Goal: Task Accomplishment & Management: Use online tool/utility

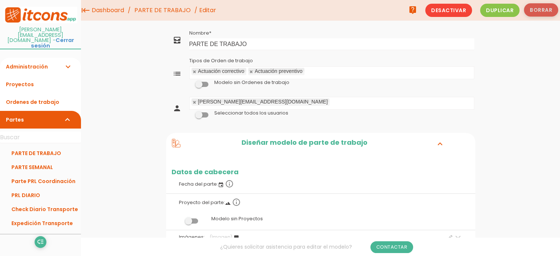
click at [541, 13] on button "Borrar" at bounding box center [541, 9] width 34 height 13
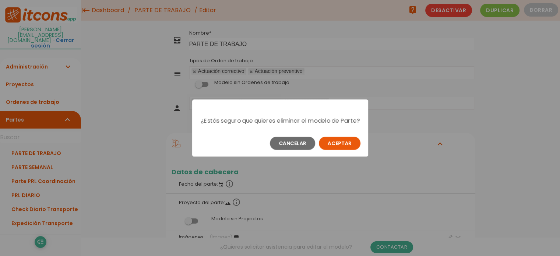
click at [339, 148] on button "Aceptar" at bounding box center [340, 143] width 42 height 13
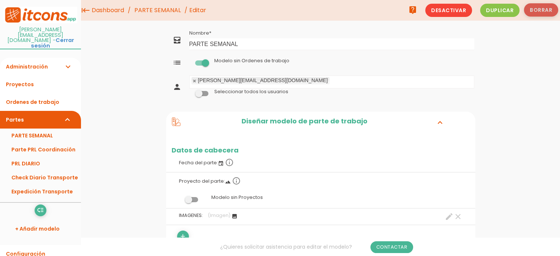
click at [544, 8] on button "Borrar" at bounding box center [541, 9] width 34 height 13
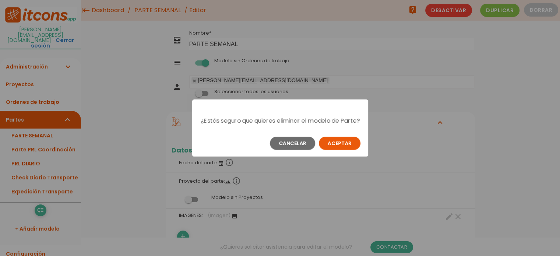
click at [342, 149] on button "Aceptar" at bounding box center [340, 143] width 42 height 13
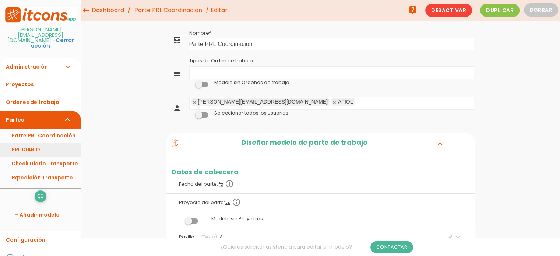
click at [42, 143] on link "PRL DIARIO" at bounding box center [40, 150] width 81 height 14
click at [540, 12] on button "Borrar" at bounding box center [541, 9] width 34 height 13
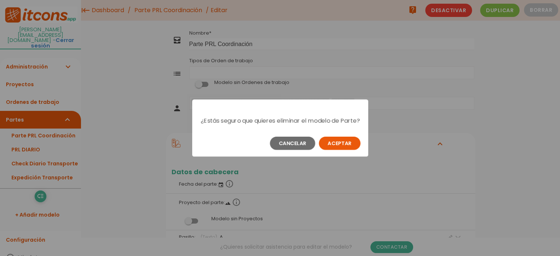
click at [339, 145] on button "Aceptar" at bounding box center [340, 143] width 42 height 13
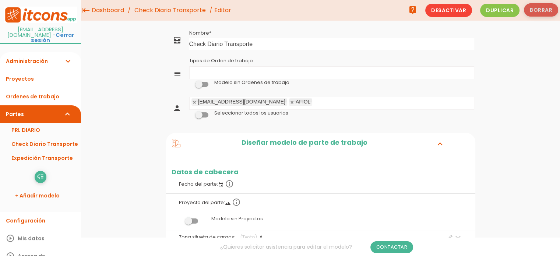
click at [541, 13] on button "Borrar" at bounding box center [541, 9] width 34 height 13
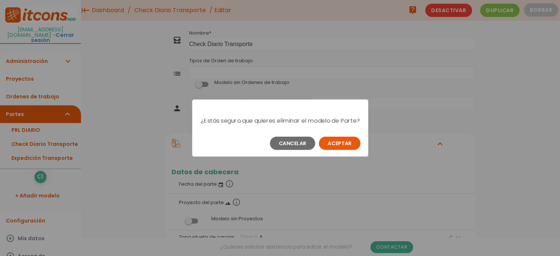
click at [346, 144] on button "Aceptar" at bounding box center [340, 143] width 42 height 13
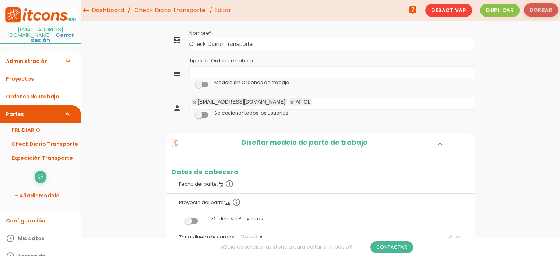
click at [541, 10] on button "Borrar" at bounding box center [541, 9] width 34 height 13
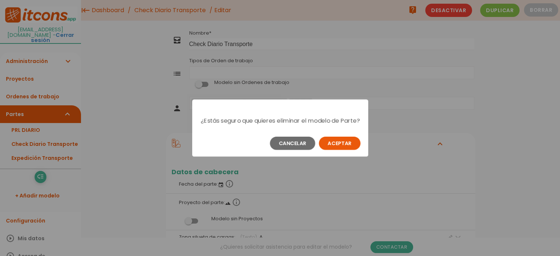
click at [341, 143] on button "Aceptar" at bounding box center [340, 143] width 42 height 13
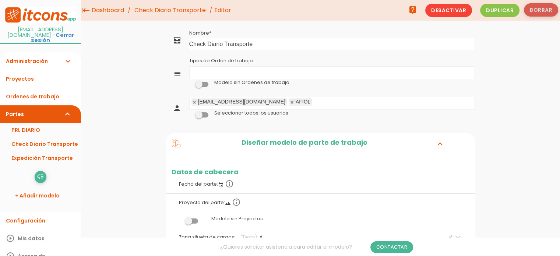
click at [540, 10] on button "Borrar" at bounding box center [541, 9] width 34 height 13
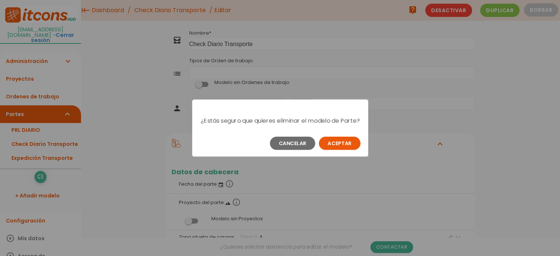
click at [338, 146] on button "Aceptar" at bounding box center [340, 143] width 42 height 13
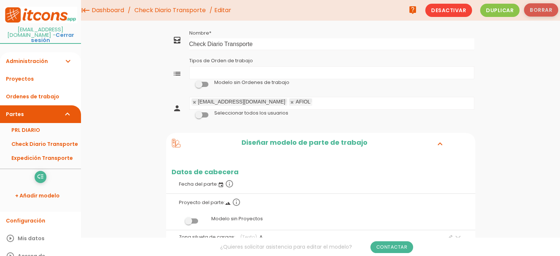
click at [536, 9] on button "Borrar" at bounding box center [541, 9] width 34 height 13
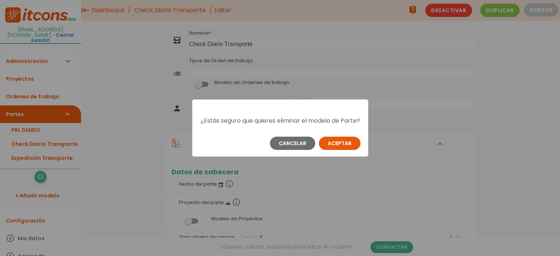
click at [352, 146] on button "Aceptar" at bounding box center [340, 143] width 42 height 13
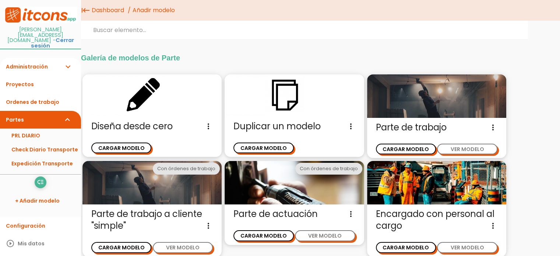
click at [152, 123] on span "Diseña desde cero Diseña un nuevo modelo de parte de trabajo sin ninguna otra r…" at bounding box center [152, 126] width 122 height 12
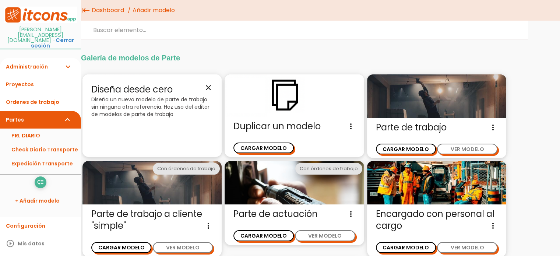
click at [175, 123] on div "Diseña desde cero close Diseña un nuevo modelo de parte de trabajo sin ninguna …" at bounding box center [152, 115] width 139 height 83
click at [209, 88] on icon "close" at bounding box center [208, 87] width 9 height 9
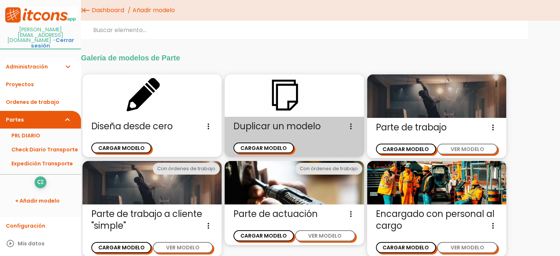
click at [274, 129] on span "Duplicar un modelo Diseña un nuevo modelo de parte de trabajo duplicando un mod…" at bounding box center [295, 126] width 122 height 12
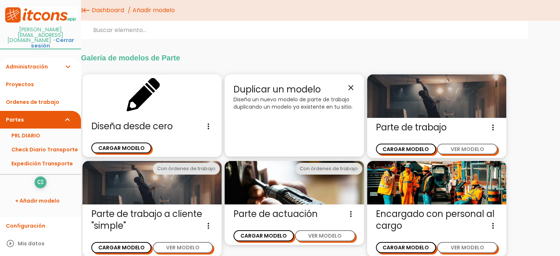
click at [311, 100] on p "Diseña un nuevo modelo de parte de trabajo duplicando un modelo ya existente en…" at bounding box center [295, 103] width 122 height 15
click at [354, 84] on icon "close" at bounding box center [351, 87] width 9 height 9
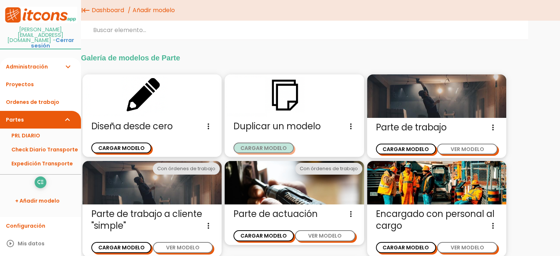
click at [279, 147] on button "CARGAR MODELO" at bounding box center [264, 148] width 60 height 11
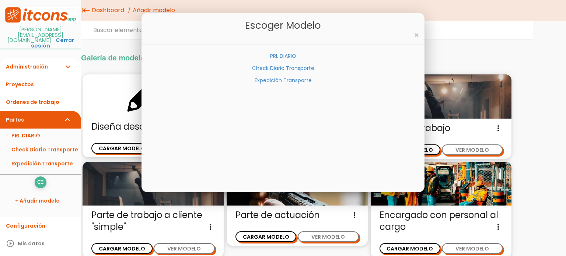
click at [282, 56] on link "PRL DIARIO" at bounding box center [283, 55] width 26 height 7
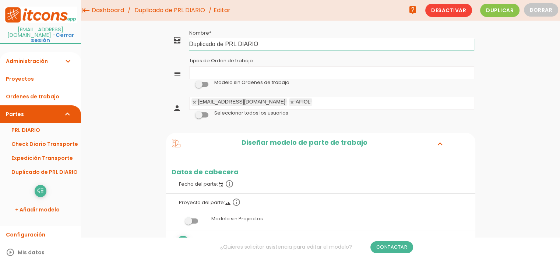
drag, startPoint x: 225, startPoint y: 45, endPoint x: 173, endPoint y: 46, distance: 51.9
click at [171, 46] on tr "all_inbox Nombre Duplicado de PRL DIARIO" at bounding box center [320, 40] width 309 height 24
click at [217, 45] on input "Check Lisst LLS Palma" at bounding box center [331, 44] width 285 height 12
type input "Check List LLS Palma"
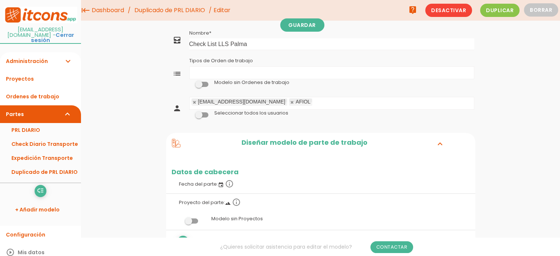
click at [207, 74] on ul "Tipos de Orden de trabajo" at bounding box center [332, 73] width 284 height 12
click at [255, 70] on input "Tipos de Orden de trabajo" at bounding box center [251, 72] width 7 height 10
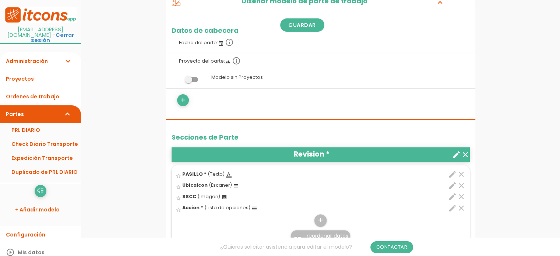
scroll to position [147, 0]
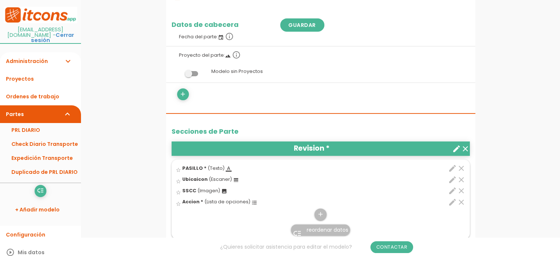
click at [187, 73] on span at bounding box center [191, 73] width 13 height 5
click at [179, 71] on input "checkbox" at bounding box center [179, 71] width 0 height 0
click at [181, 93] on icon "add" at bounding box center [182, 94] width 7 height 12
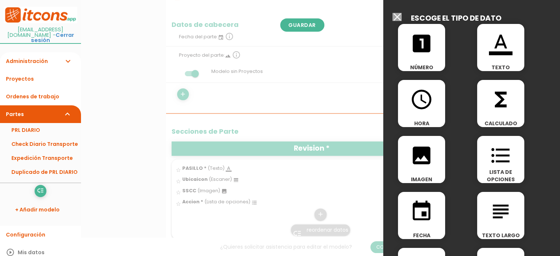
click at [323, 50] on div at bounding box center [280, 96] width 560 height 320
click at [395, 20] on input "Modelo sin Ordenes de trabajo" at bounding box center [397, 17] width 9 height 8
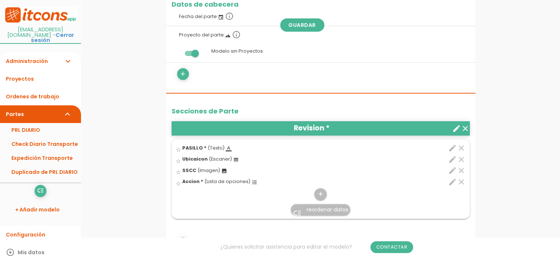
scroll to position [184, 0]
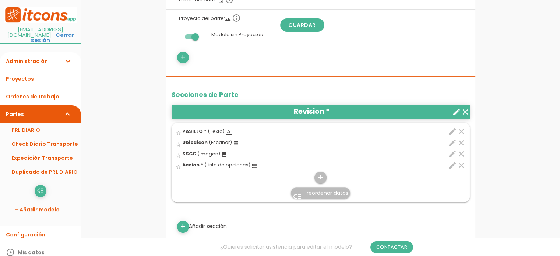
click at [453, 130] on icon "edit" at bounding box center [452, 131] width 9 height 9
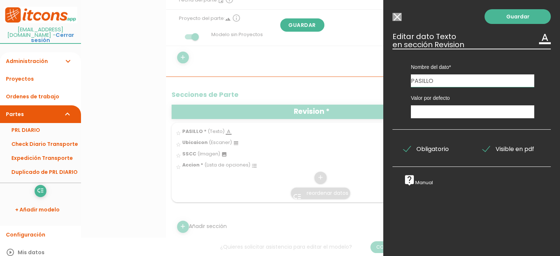
drag, startPoint x: 449, startPoint y: 84, endPoint x: 379, endPoint y: 90, distance: 71.0
type input "P ENTRADA PERSONAL"
click at [418, 109] on input "text" at bounding box center [472, 111] width 123 height 13
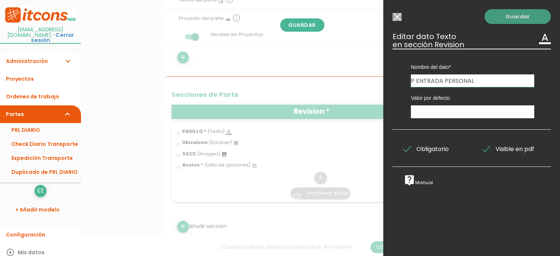
click at [505, 16] on link "Guardar" at bounding box center [518, 16] width 66 height 15
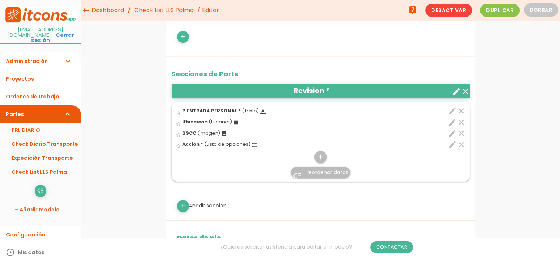
scroll to position [221, 0]
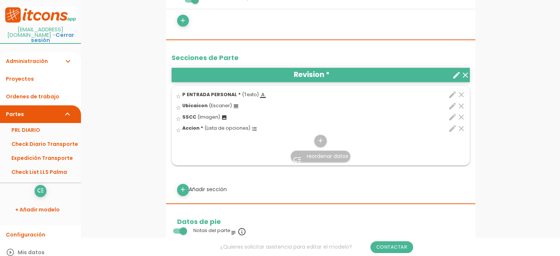
click at [462, 115] on icon "clear" at bounding box center [461, 117] width 9 height 9
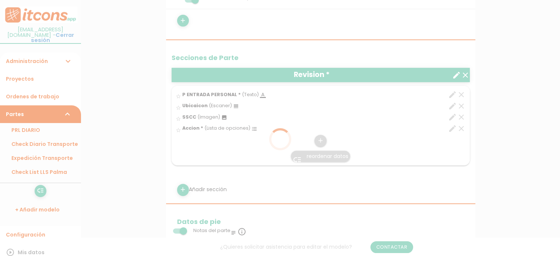
scroll to position [0, 0]
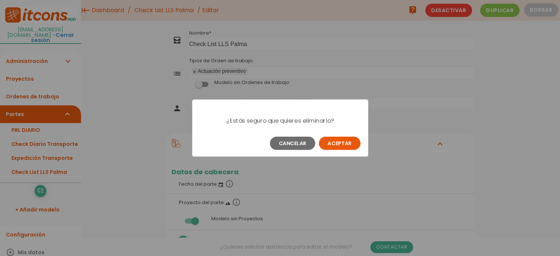
click at [339, 138] on button "Aceptar" at bounding box center [340, 143] width 42 height 13
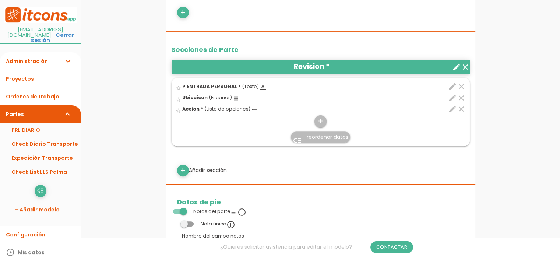
scroll to position [258, 0]
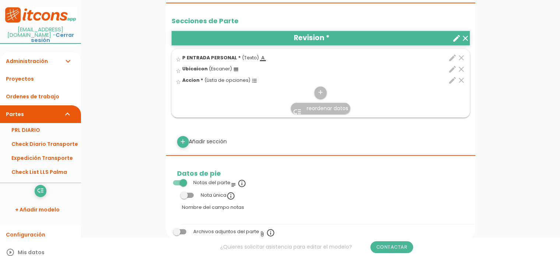
click at [461, 68] on icon "clear" at bounding box center [461, 69] width 9 height 9
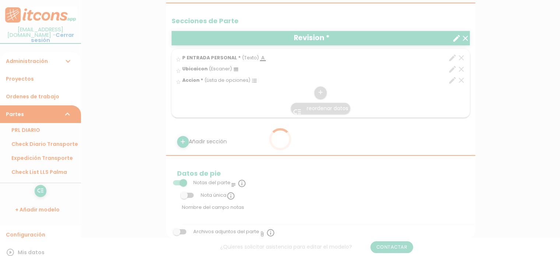
scroll to position [0, 0]
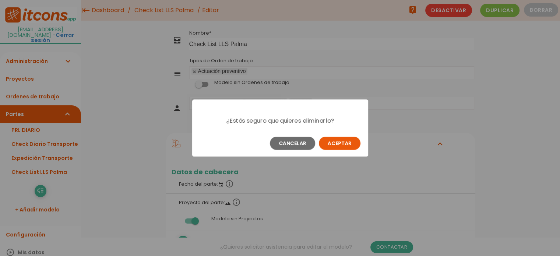
click at [351, 141] on button "Aceptar" at bounding box center [340, 143] width 42 height 13
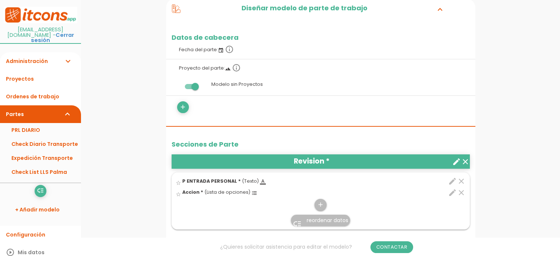
scroll to position [147, 0]
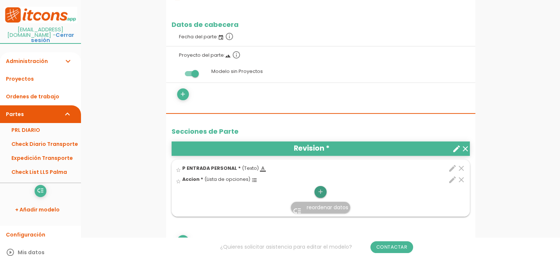
click at [318, 191] on icon "add" at bounding box center [320, 192] width 7 height 12
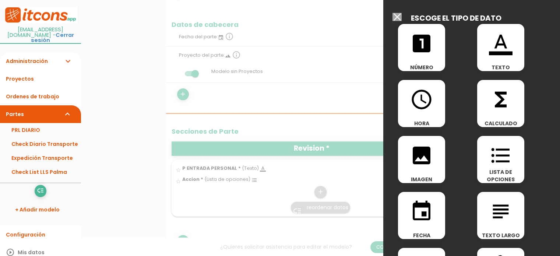
click at [422, 160] on icon "image" at bounding box center [422, 156] width 24 height 24
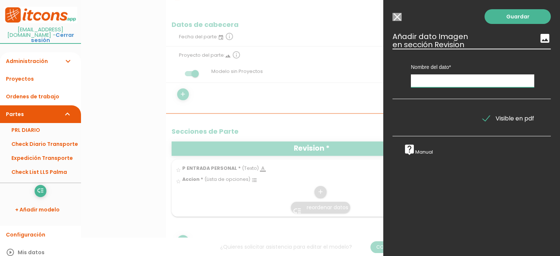
click at [420, 81] on input "text" at bounding box center [472, 80] width 123 height 13
click at [410, 87] on div "Nombre del dato P ENTRADA PERSONAL Accion IMAGEN" at bounding box center [473, 68] width 134 height 39
type input "F"
type input "Foto Elemento"
click at [501, 20] on link "Guardar" at bounding box center [518, 16] width 66 height 15
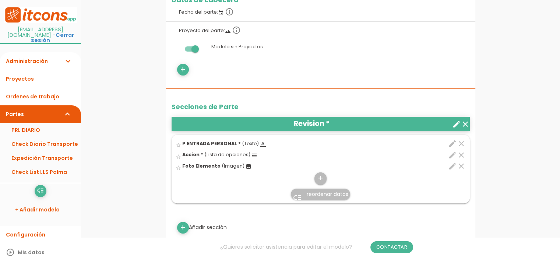
scroll to position [184, 0]
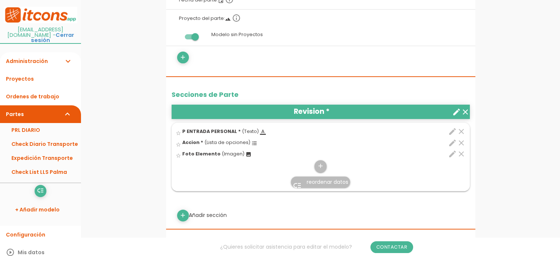
click at [214, 152] on span "Foto Elemento" at bounding box center [201, 154] width 38 height 6
click at [0, 0] on input "star_border" at bounding box center [0, 0] width 0 height 0
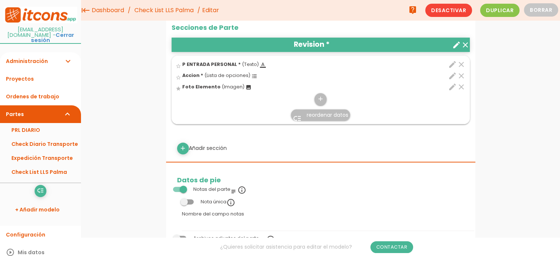
scroll to position [221, 0]
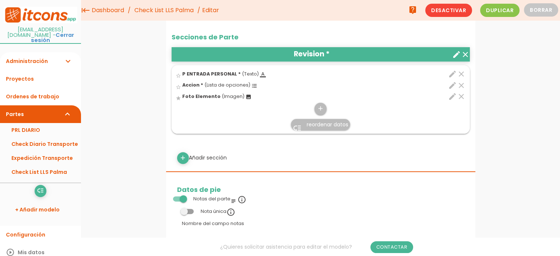
click at [460, 84] on icon "clear" at bounding box center [461, 85] width 9 height 9
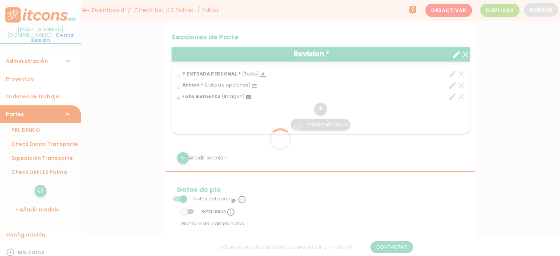
scroll to position [0, 0]
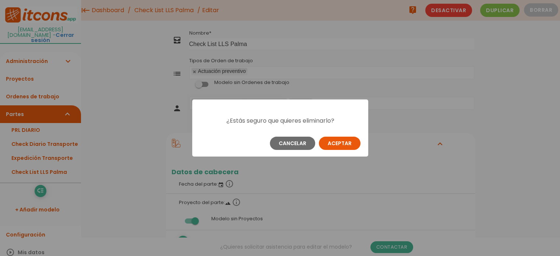
click at [342, 145] on button "Aceptar" at bounding box center [340, 143] width 42 height 13
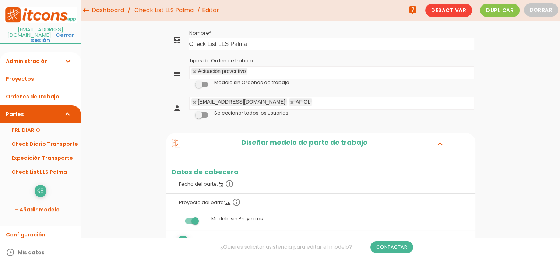
scroll to position [26, 0]
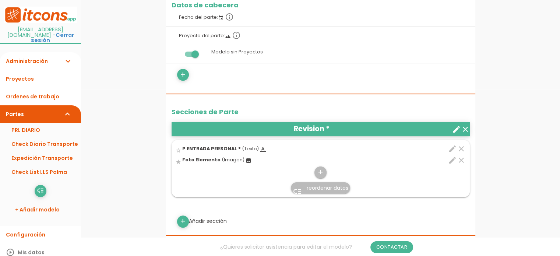
scroll to position [189, 0]
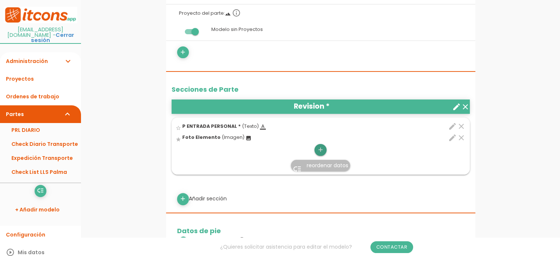
click at [318, 151] on icon "add" at bounding box center [320, 150] width 7 height 12
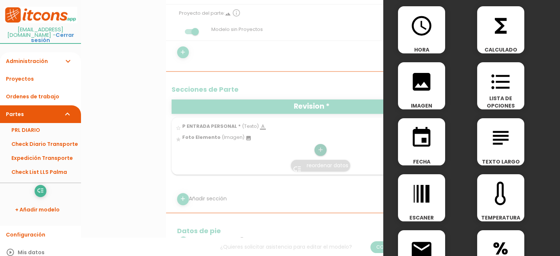
scroll to position [111, 0]
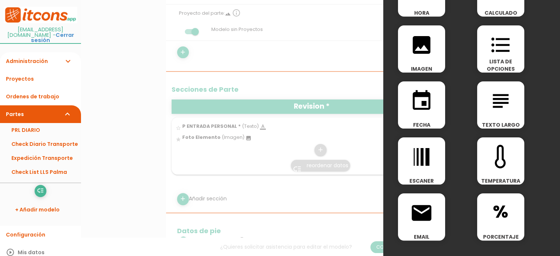
click at [499, 98] on icon "subject" at bounding box center [501, 101] width 24 height 24
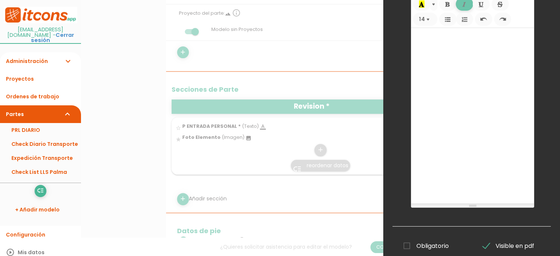
scroll to position [0, 0]
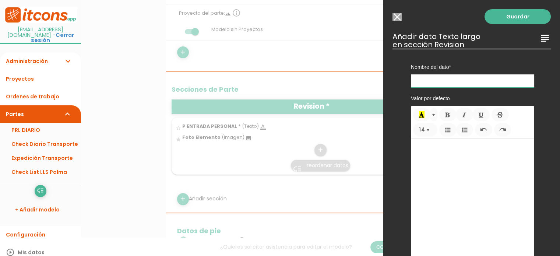
click at [422, 81] on input "text" at bounding box center [472, 80] width 123 height 13
type input "Acción Correctiva"
click at [513, 24] on div "Guardar ESCOGE EL TIPO DE DATO looks_one NÚMERO format_color_text TEXTO access_…" at bounding box center [471, 128] width 177 height 256
click at [505, 17] on link "Guardar" at bounding box center [518, 16] width 66 height 15
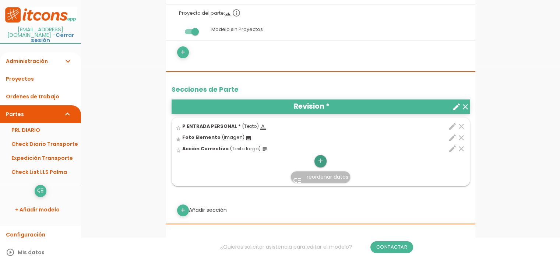
click at [322, 159] on icon "add" at bounding box center [320, 161] width 7 height 12
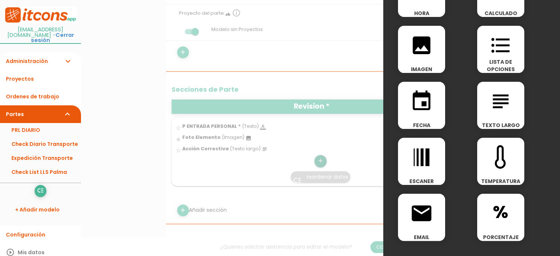
scroll to position [111, 0]
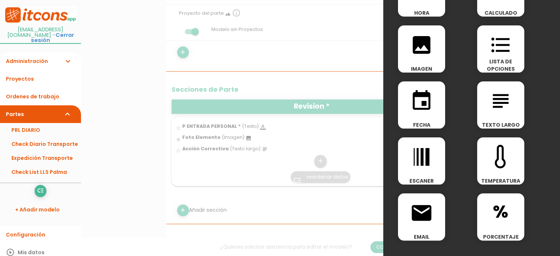
click at [495, 52] on icon "format_list_bulleted" at bounding box center [501, 45] width 24 height 24
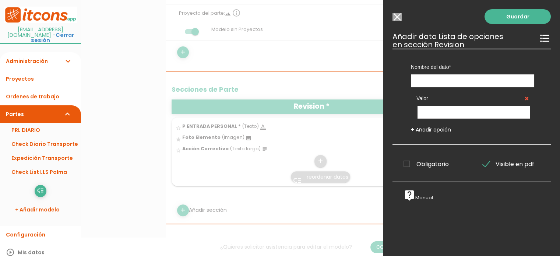
scroll to position [0, 0]
click at [426, 82] on input "text" at bounding box center [472, 80] width 123 height 13
type input "ESTADO"
click at [439, 117] on input "text" at bounding box center [474, 112] width 112 height 13
click at [413, 129] on link "+ Añadir opción" at bounding box center [431, 129] width 40 height 7
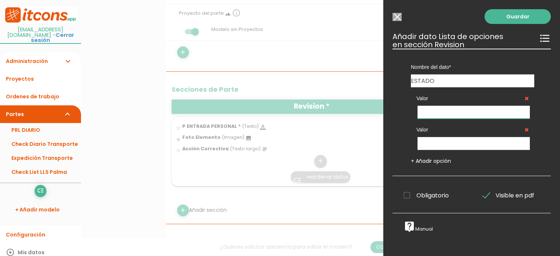
click at [437, 109] on input "text" at bounding box center [474, 112] width 112 height 13
type input "OK"
click at [425, 143] on input "text" at bounding box center [474, 143] width 112 height 13
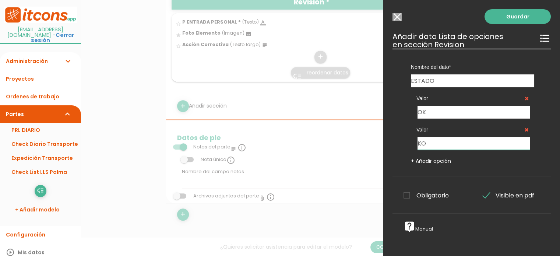
scroll to position [300, 0]
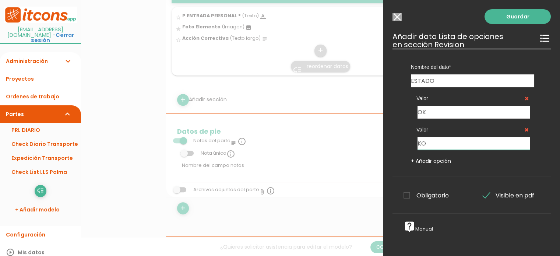
type input "KO"
click at [406, 194] on span "Obligatorio" at bounding box center [426, 195] width 45 height 9
click at [0, 0] on input "Obligatorio" at bounding box center [0, 0] width 0 height 0
click at [499, 13] on link "Guardar" at bounding box center [518, 16] width 66 height 15
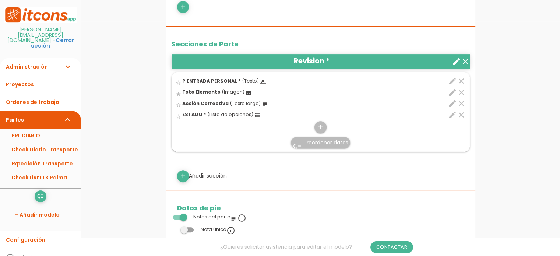
scroll to position [251, 0]
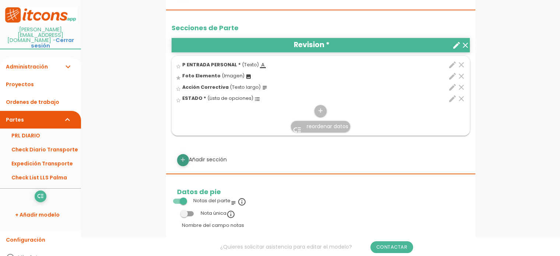
click at [183, 158] on icon "add" at bounding box center [182, 160] width 7 height 12
select select
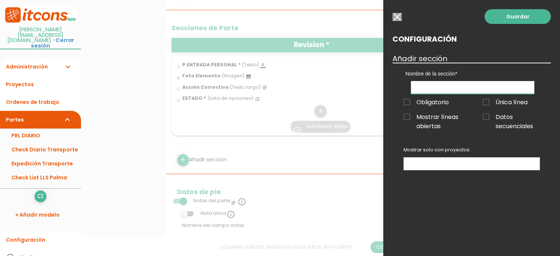
click at [429, 86] on input "text" at bounding box center [472, 87] width 123 height 13
click at [451, 87] on input "text" at bounding box center [472, 87] width 123 height 13
type input "P"
click at [397, 15] on input "button" at bounding box center [397, 17] width 9 height 8
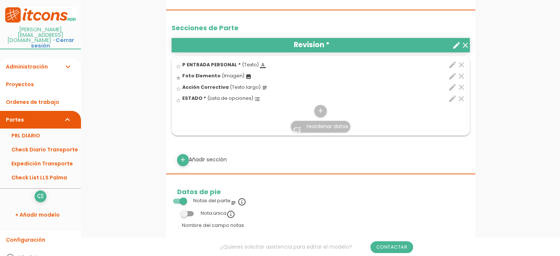
click at [455, 44] on icon "create" at bounding box center [456, 45] width 9 height 9
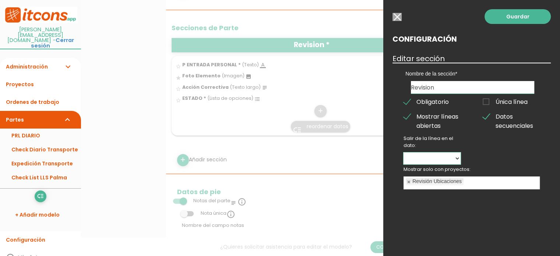
click at [456, 156] on select "P ENTRADA PERSONAL Foto Elemento Acción Correctiva ESTADO" at bounding box center [432, 158] width 57 height 12
click at [480, 145] on div "Guardar Configuración Editar sección Nombre de la sección Revision Obligatorio …" at bounding box center [471, 128] width 177 height 256
click at [456, 157] on select "P ENTRADA PERSONAL Foto Elemento Acción Correctiva ESTADO" at bounding box center [432, 158] width 57 height 12
select select "15006"
click at [404, 152] on select "P ENTRADA PERSONAL Foto Elemento Acción Correctiva ESTADO" at bounding box center [432, 158] width 57 height 12
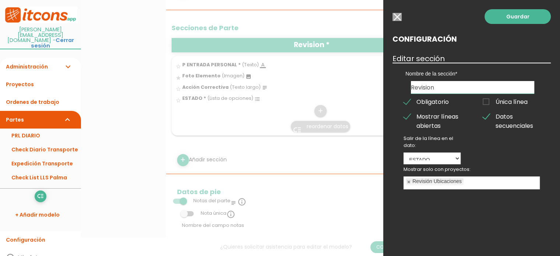
click at [502, 154] on div "Guardar Configuración Editar sección Nombre de la sección Revision Obligatorio …" at bounding box center [471, 128] width 177 height 256
click at [522, 15] on link "Guardar" at bounding box center [518, 16] width 66 height 15
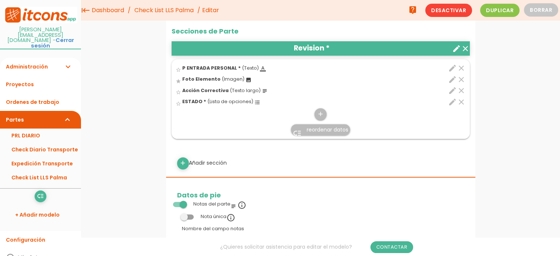
scroll to position [214, 0]
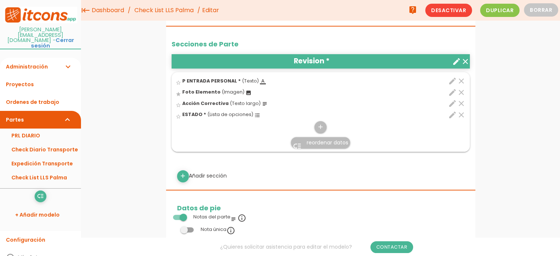
click at [457, 60] on icon "create" at bounding box center [456, 61] width 9 height 9
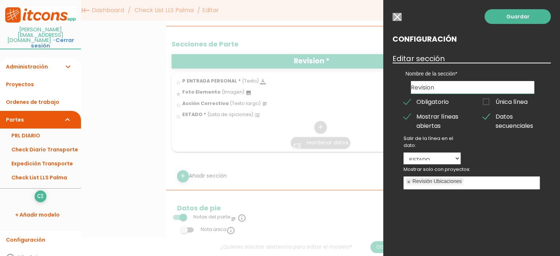
drag, startPoint x: 442, startPoint y: 85, endPoint x: 359, endPoint y: 94, distance: 83.8
click at [370, 91] on form "Guardar all_inbox Nombre Check List LLS Palma list Tipos de Orden de trabajo Ac…" at bounding box center [320, 215] width 309 height 844
type input "Puertas"
drag, startPoint x: 506, startPoint y: 16, endPoint x: 488, endPoint y: 27, distance: 20.7
click at [505, 17] on link "Guardar" at bounding box center [518, 16] width 66 height 15
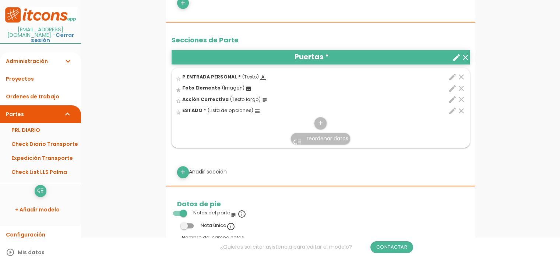
scroll to position [251, 0]
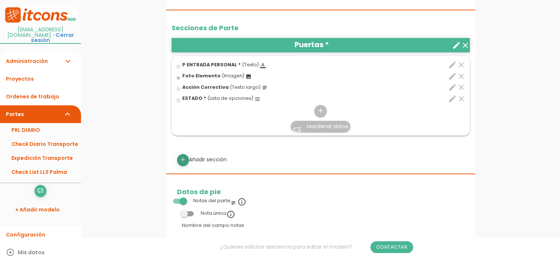
click at [186, 157] on icon "add" at bounding box center [182, 160] width 7 height 12
select select
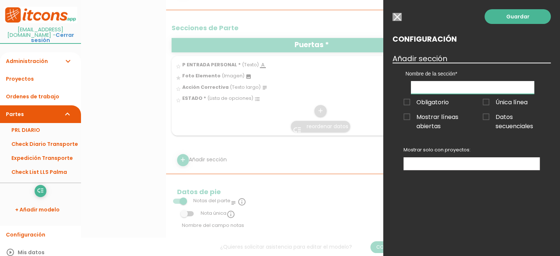
click at [441, 83] on input "text" at bounding box center [472, 87] width 123 height 13
type input "Muelles"
click at [490, 103] on span "Única línea" at bounding box center [505, 102] width 45 height 9
click at [0, 0] on input "Única línea" at bounding box center [0, 0] width 0 height 0
click at [485, 106] on span "Única línea" at bounding box center [505, 102] width 45 height 9
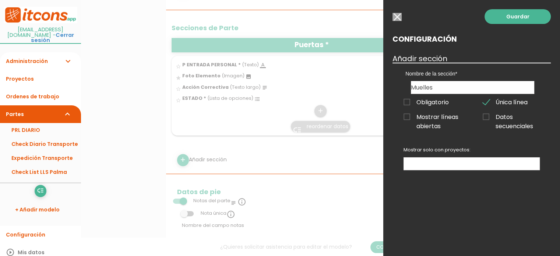
click at [0, 0] on input "Única línea" at bounding box center [0, 0] width 0 height 0
click at [488, 119] on span "Datos secuenciales" at bounding box center [511, 116] width 57 height 9
click at [0, 0] on input "Datos secuenciales" at bounding box center [0, 0] width 0 height 0
click at [411, 122] on label "Mostrar líneas abiertas" at bounding box center [432, 121] width 68 height 18
click at [0, 0] on input "Mostrar líneas abiertas" at bounding box center [0, 0] width 0 height 0
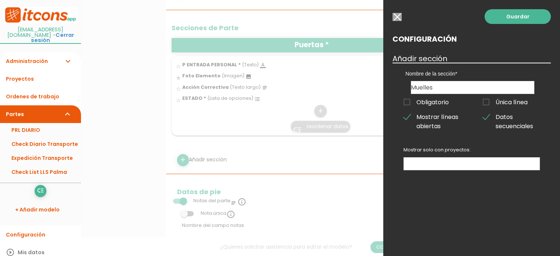
click at [408, 103] on span "Obligatorio" at bounding box center [426, 102] width 45 height 9
click at [0, 0] on input "Obligatorio" at bounding box center [0, 0] width 0 height 0
click at [511, 159] on ul at bounding box center [472, 164] width 136 height 12
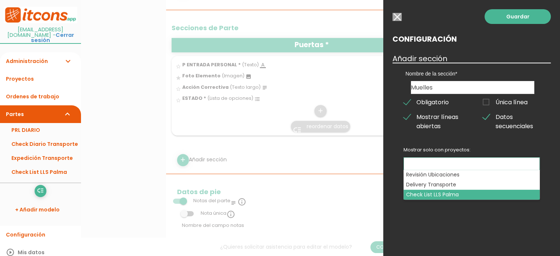
drag, startPoint x: 430, startPoint y: 192, endPoint x: 449, endPoint y: 185, distance: 19.8
select select "3179"
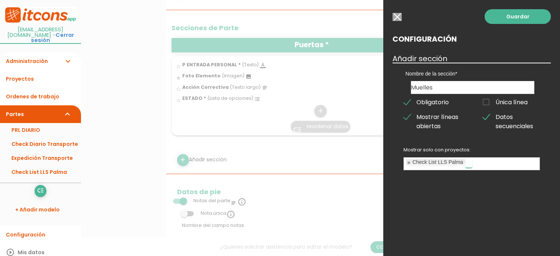
scroll to position [13, 0]
click at [517, 11] on link "Guardar" at bounding box center [518, 16] width 66 height 15
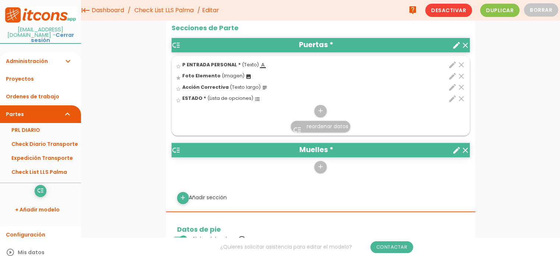
scroll to position [214, 0]
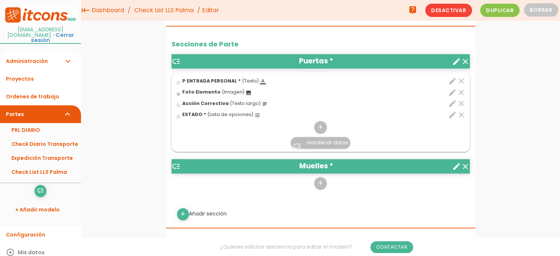
click at [453, 81] on icon "edit" at bounding box center [452, 81] width 9 height 9
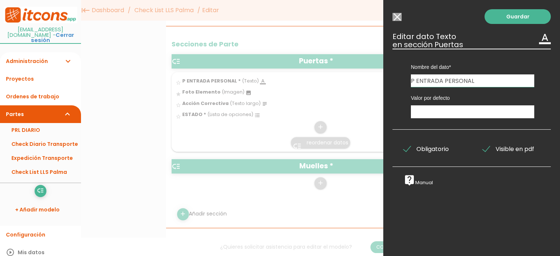
drag, startPoint x: 481, startPoint y: 81, endPoint x: 385, endPoint y: 79, distance: 96.5
click at [386, 81] on div "Guardar ESCOGE EL TIPO DE DATO looks_one NÚMERO format_color_text TEXTO access_…" at bounding box center [471, 128] width 177 height 256
type input "Nombre Puerta"
click at [514, 18] on link "Guardar" at bounding box center [518, 16] width 66 height 15
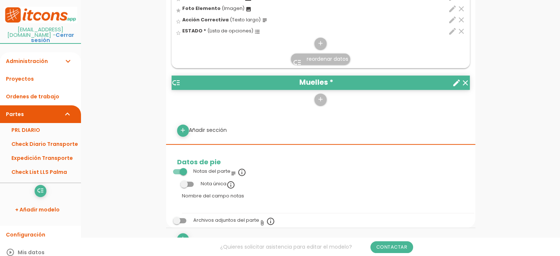
scroll to position [325, 0]
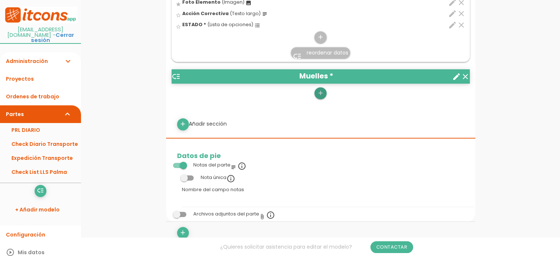
click at [320, 91] on icon "add" at bounding box center [320, 93] width 7 height 12
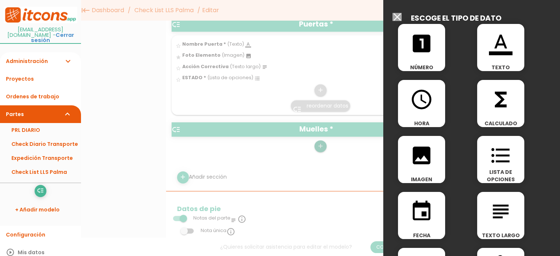
scroll to position [0, 0]
click at [493, 48] on icon "format_color_text" at bounding box center [501, 44] width 24 height 24
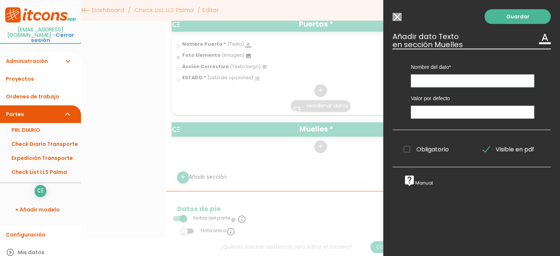
click at [422, 84] on input "text" at bounding box center [472, 80] width 123 height 13
type input "Nombre Elemento"
click at [450, 116] on input "text" at bounding box center [472, 112] width 123 height 13
type input "Muelle"
click at [514, 16] on link "Guardar" at bounding box center [518, 16] width 66 height 15
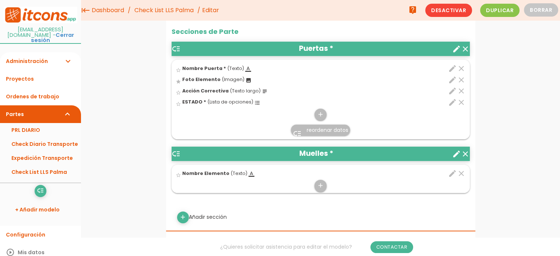
scroll to position [177, 0]
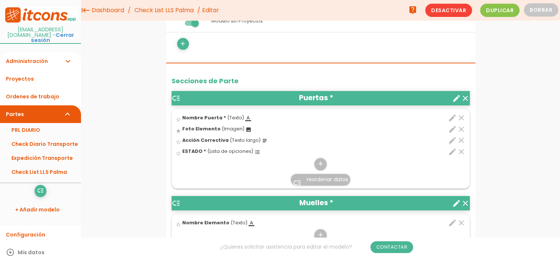
click at [451, 117] on icon "edit" at bounding box center [452, 117] width 9 height 9
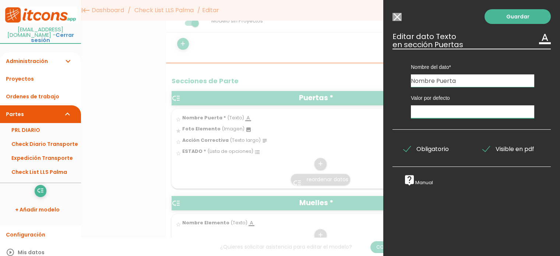
click at [449, 112] on input "text" at bounding box center [472, 111] width 123 height 13
type input "Puerta"
click at [509, 10] on link "Guardar" at bounding box center [518, 16] width 66 height 15
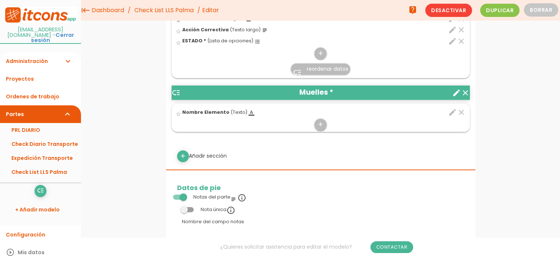
scroll to position [251, 0]
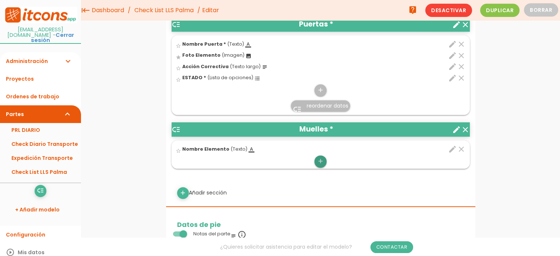
click at [320, 163] on icon "add" at bounding box center [320, 161] width 7 height 12
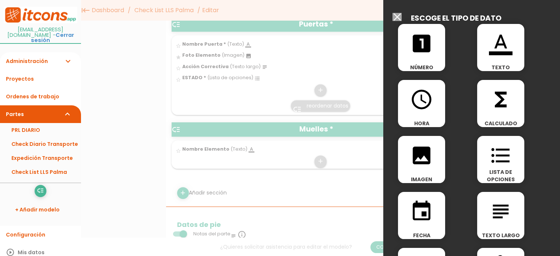
click at [427, 161] on icon "image" at bounding box center [422, 156] width 24 height 24
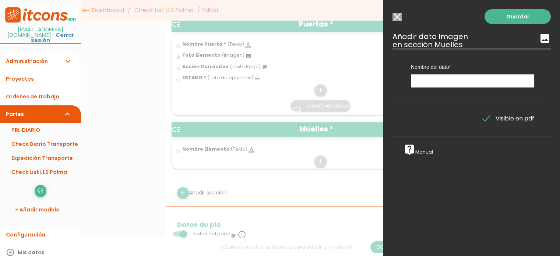
click at [435, 84] on input "text" at bounding box center [472, 80] width 123 height 13
click at [448, 82] on input "Foto Elemeno" at bounding box center [472, 80] width 123 height 13
type input "Foto Elemento"
click at [508, 17] on link "Guardar" at bounding box center [518, 16] width 66 height 15
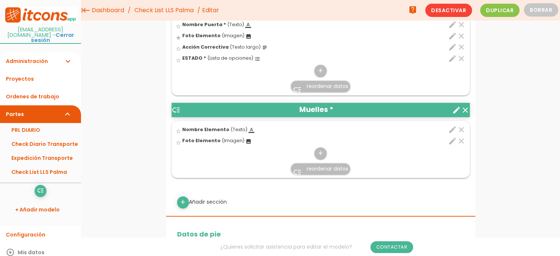
scroll to position [288, 0]
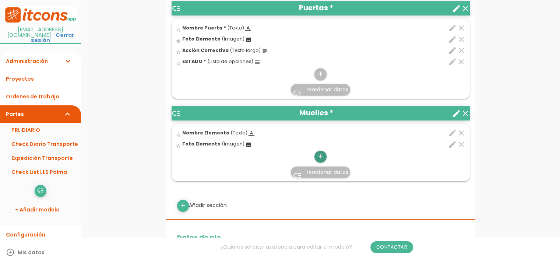
click at [318, 151] on icon "add" at bounding box center [320, 157] width 7 height 12
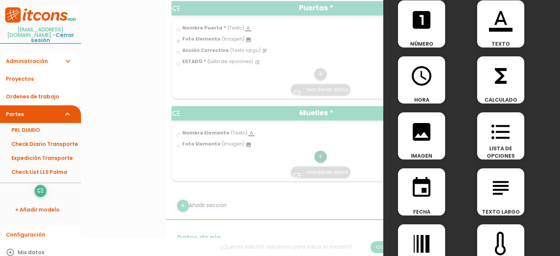
scroll to position [37, 0]
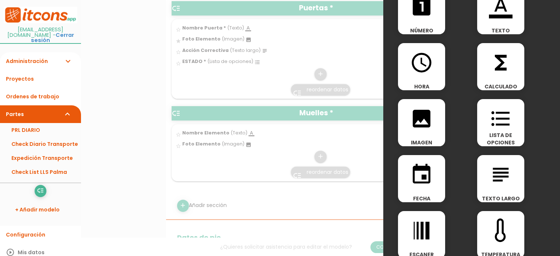
click at [494, 170] on icon "subject" at bounding box center [501, 175] width 24 height 24
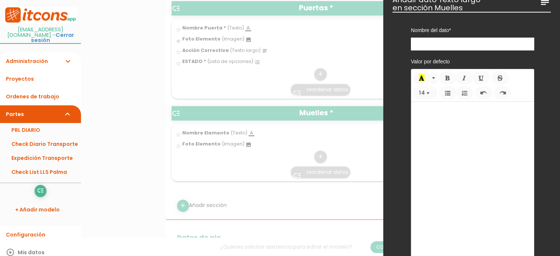
scroll to position [0, 0]
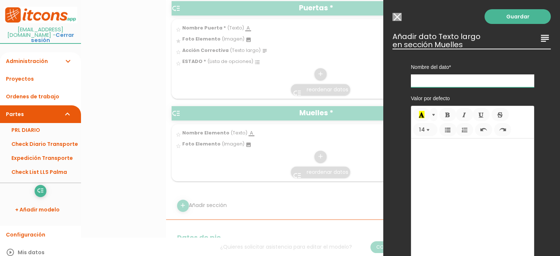
drag, startPoint x: 428, startPoint y: 82, endPoint x: 424, endPoint y: 79, distance: 5.3
click at [428, 82] on input "text" at bounding box center [472, 80] width 123 height 13
type input "A"
type input "Acción correctiva"
drag, startPoint x: 519, startPoint y: 15, endPoint x: 260, endPoint y: 144, distance: 289.9
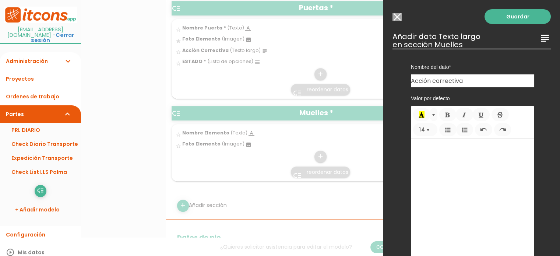
click at [516, 16] on link "Guardar" at bounding box center [518, 16] width 66 height 15
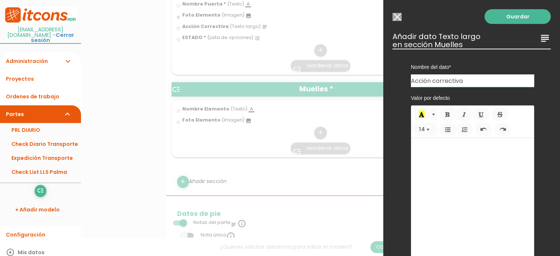
scroll to position [325, 0]
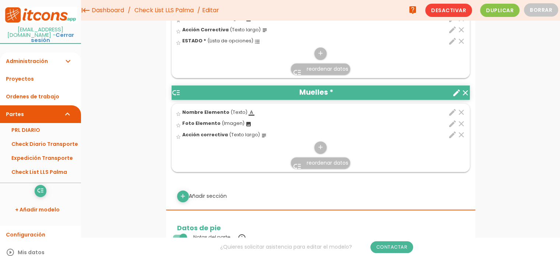
scroll to position [325, 0]
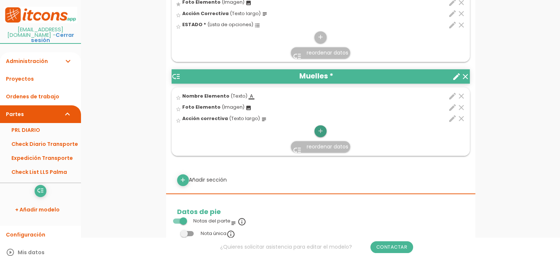
click at [319, 129] on icon "add" at bounding box center [320, 131] width 7 height 12
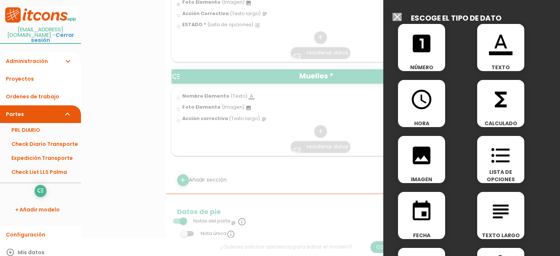
click at [490, 158] on icon "format_list_bulleted" at bounding box center [501, 156] width 24 height 24
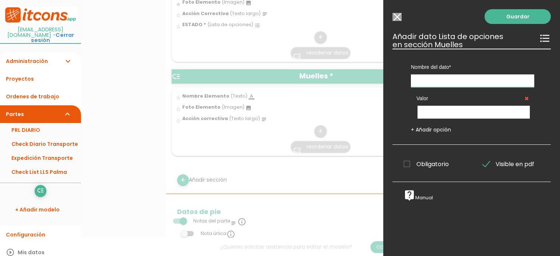
click at [439, 84] on input "text" at bounding box center [472, 80] width 123 height 13
type input "ESTADO"
click at [411, 166] on span "Obligatorio" at bounding box center [426, 163] width 45 height 9
click at [0, 0] on input "Obligatorio" at bounding box center [0, 0] width 0 height 0
click at [439, 114] on input "text" at bounding box center [474, 112] width 112 height 13
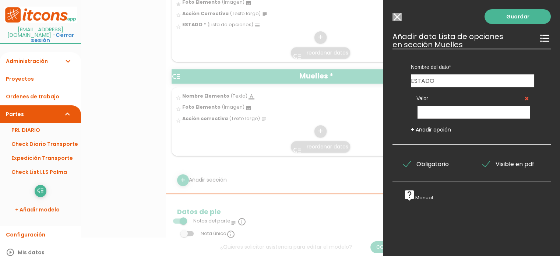
click at [411, 131] on link "+ Añadir opción" at bounding box center [431, 129] width 40 height 7
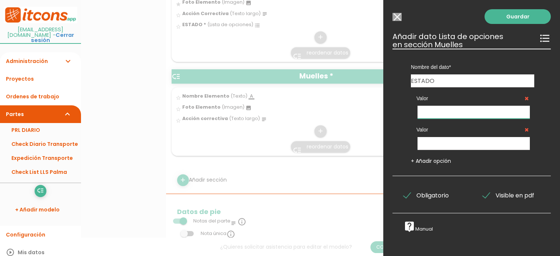
click at [432, 107] on input "text" at bounding box center [474, 112] width 112 height 13
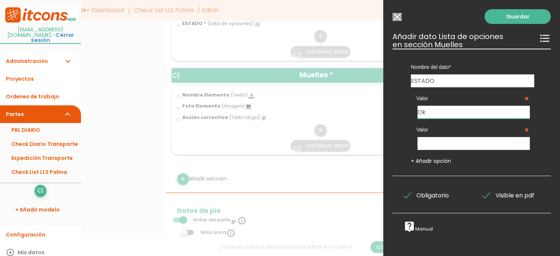
scroll to position [288, 0]
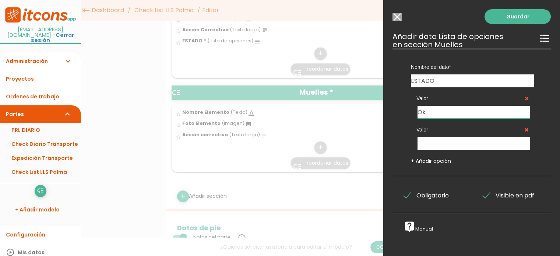
type input "Ok"
click at [461, 145] on input "text" at bounding box center [474, 143] width 112 height 13
type input "KO"
click at [513, 17] on link "Guardar" at bounding box center [518, 16] width 66 height 15
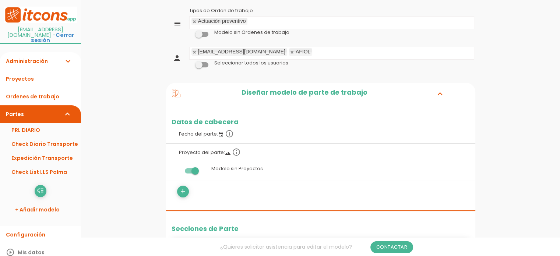
scroll to position [111, 0]
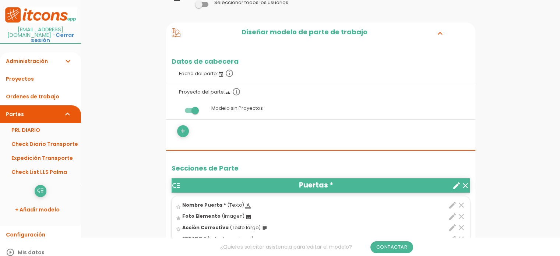
click at [222, 109] on label "Modelo sin Proyectos" at bounding box center [321, 108] width 298 height 14
click at [195, 109] on span at bounding box center [191, 110] width 13 height 5
click at [179, 108] on input "checkbox" at bounding box center [179, 108] width 0 height 0
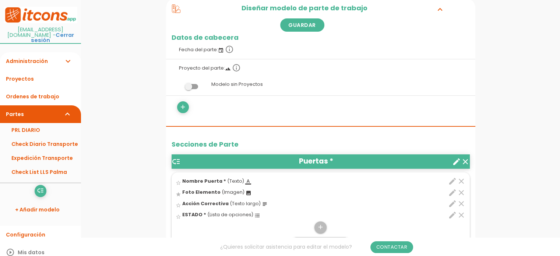
scroll to position [147, 0]
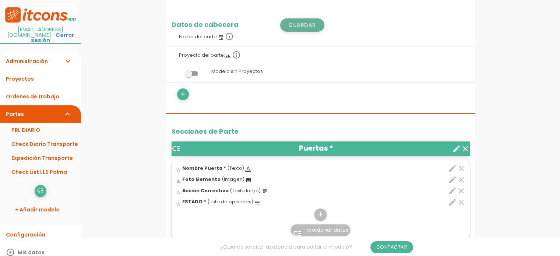
click at [304, 22] on link "Guardar" at bounding box center [302, 24] width 44 height 13
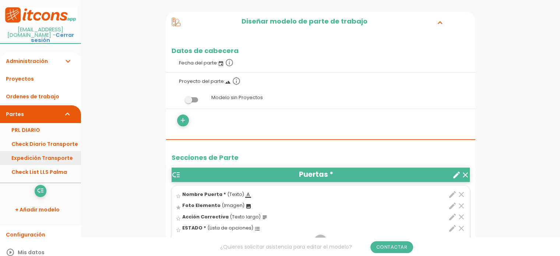
scroll to position [37, 0]
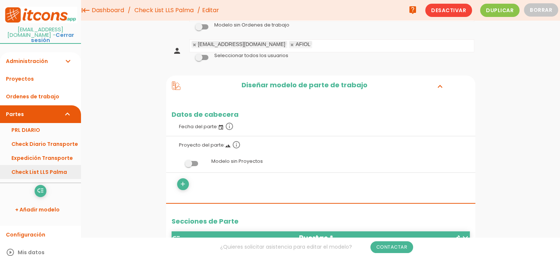
click at [36, 167] on link "Check List LLS Palma" at bounding box center [40, 172] width 81 height 14
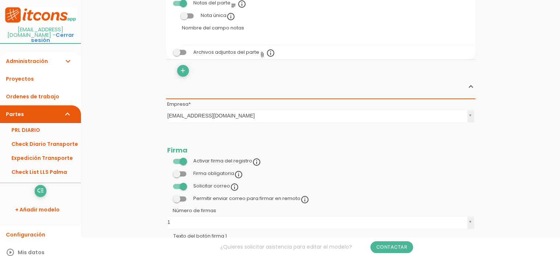
scroll to position [589, 0]
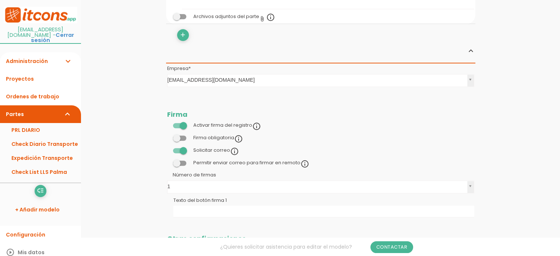
click at [183, 136] on span at bounding box center [179, 138] width 13 height 5
click at [167, 136] on input "checkbox" at bounding box center [167, 136] width 0 height 0
click at [174, 163] on span at bounding box center [179, 163] width 13 height 5
click at [167, 161] on input "checkbox" at bounding box center [167, 161] width 0 height 0
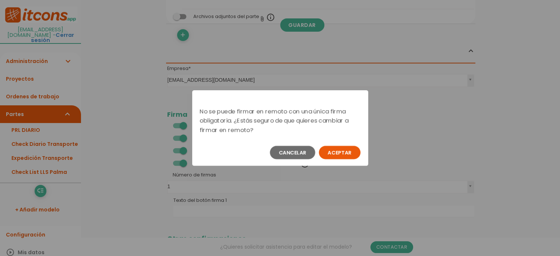
scroll to position [0, 0]
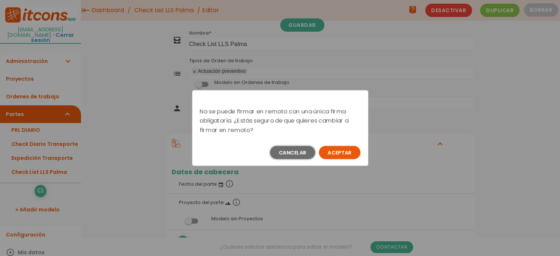
click at [282, 152] on button "Cancelar" at bounding box center [292, 152] width 45 height 13
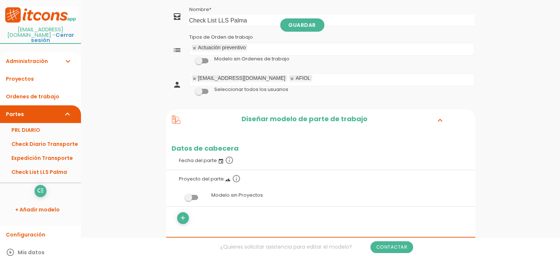
scroll to position [37, 0]
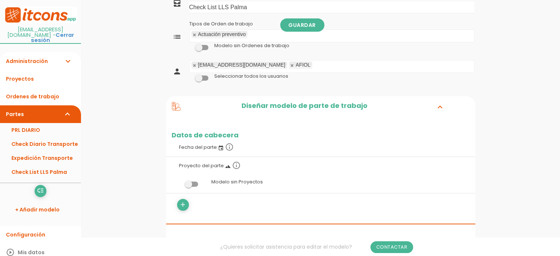
click at [205, 77] on span at bounding box center [201, 78] width 13 height 5
click at [189, 76] on input "checkbox" at bounding box center [189, 76] width 0 height 0
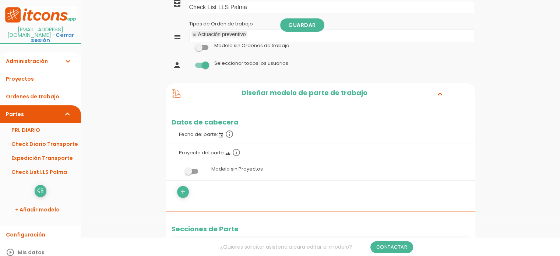
click at [203, 48] on span at bounding box center [201, 47] width 13 height 5
click at [189, 46] on input "checkbox" at bounding box center [189, 46] width 0 height 0
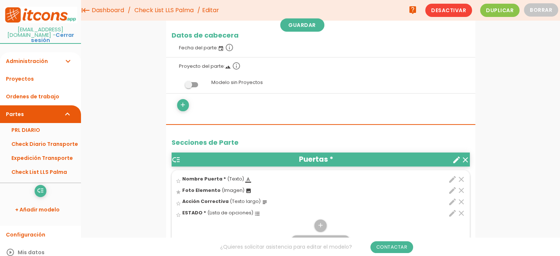
scroll to position [0, 0]
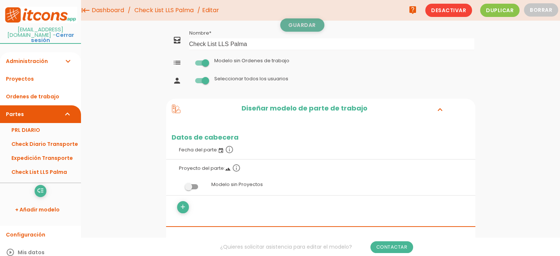
click at [296, 22] on link "Guardar" at bounding box center [302, 24] width 44 height 13
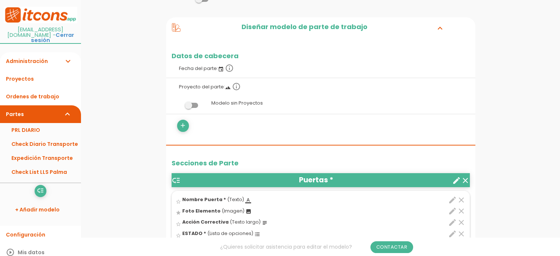
scroll to position [111, 0]
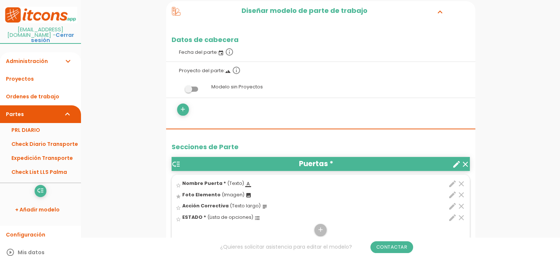
click at [177, 11] on icon at bounding box center [176, 11] width 9 height 9
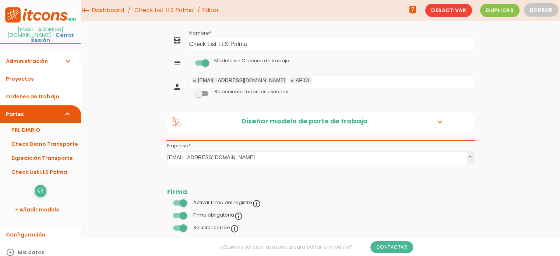
click at [175, 124] on icon at bounding box center [176, 121] width 8 height 8
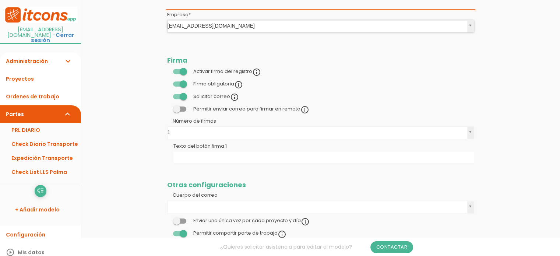
scroll to position [626, 0]
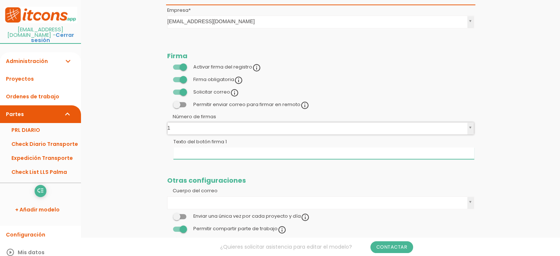
click at [294, 154] on input "Texto del botón firma 1" at bounding box center [323, 153] width 301 height 12
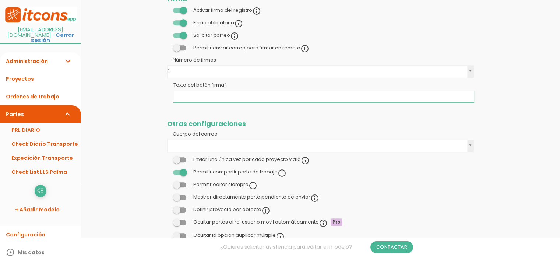
scroll to position [707, 0]
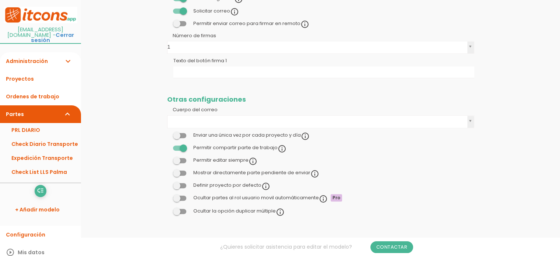
click at [184, 134] on span at bounding box center [179, 135] width 13 height 5
click at [167, 133] on input "checkbox" at bounding box center [167, 133] width 0 height 0
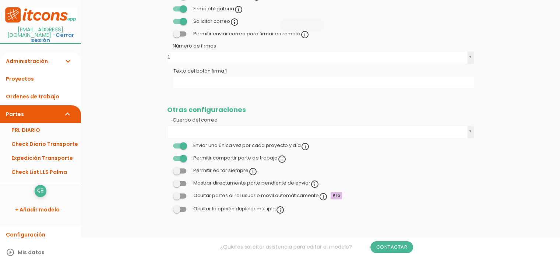
scroll to position [695, 0]
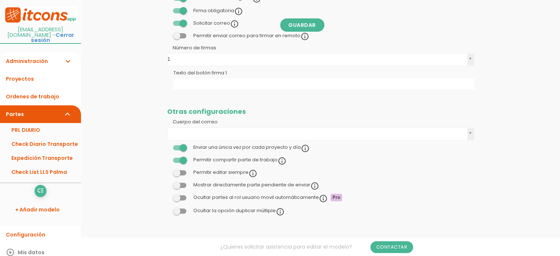
click at [181, 170] on span at bounding box center [179, 172] width 13 height 5
click at [167, 171] on input "checkbox" at bounding box center [167, 171] width 0 height 0
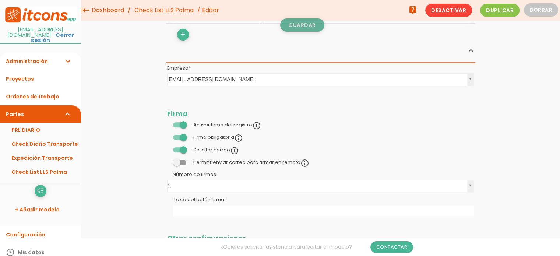
click at [309, 23] on link "Guardar" at bounding box center [302, 24] width 44 height 13
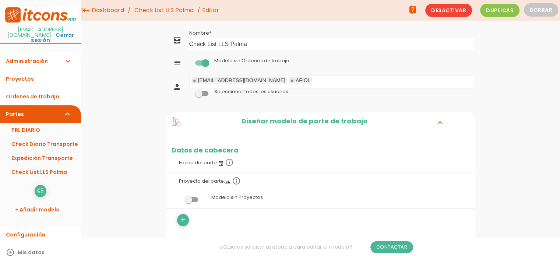
click at [197, 62] on span at bounding box center [201, 62] width 13 height 5
click at [189, 61] on input "checkbox" at bounding box center [189, 61] width 0 height 0
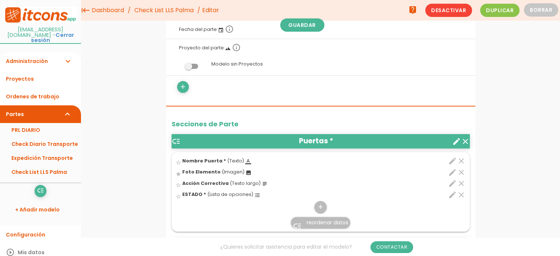
scroll to position [74, 0]
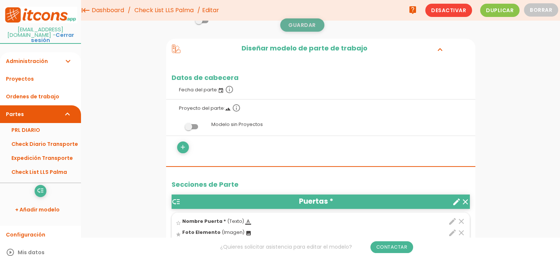
click at [294, 27] on link "Guardar" at bounding box center [302, 24] width 44 height 13
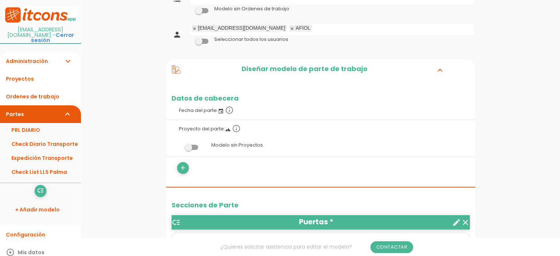
click at [31, 111] on link "Partes expand_more" at bounding box center [40, 114] width 81 height 18
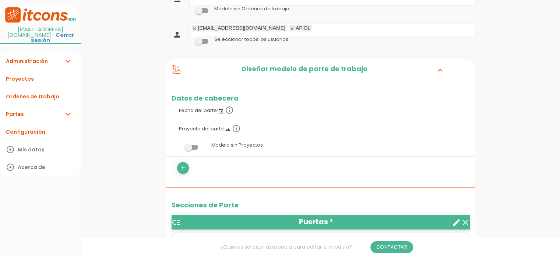
click at [26, 115] on link "Partes expand_more" at bounding box center [40, 114] width 81 height 18
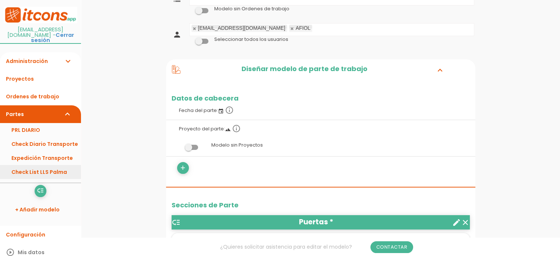
click at [32, 165] on link "Check List LLS Palma" at bounding box center [40, 172] width 81 height 14
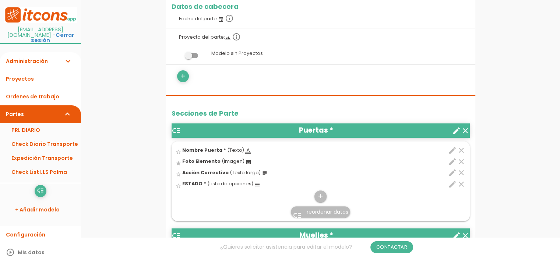
scroll to position [184, 0]
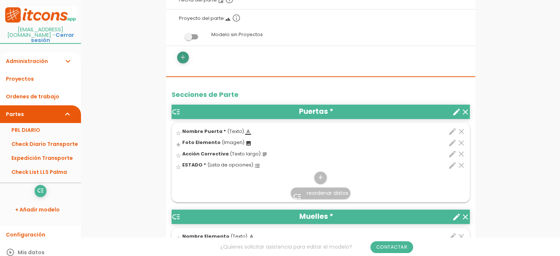
click at [180, 56] on icon "add" at bounding box center [182, 58] width 7 height 12
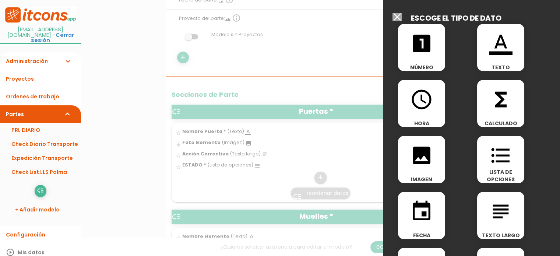
click at [180, 56] on div at bounding box center [280, 96] width 560 height 320
click at [350, 22] on div at bounding box center [280, 96] width 560 height 320
click at [221, 184] on div at bounding box center [280, 96] width 560 height 320
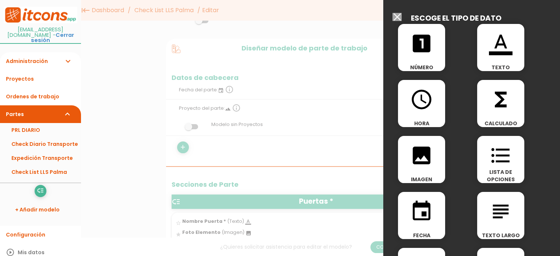
click at [399, 20] on input "Modelo sin Ordenes de trabajo" at bounding box center [397, 17] width 9 height 8
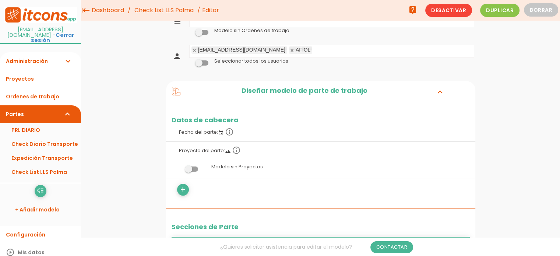
scroll to position [0, 0]
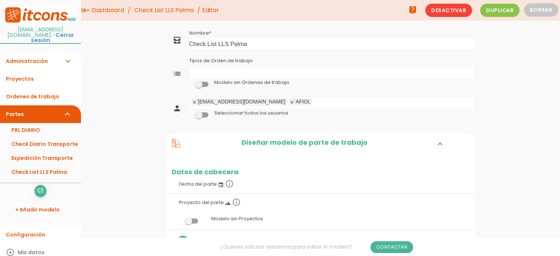
click at [178, 74] on icon "list" at bounding box center [177, 73] width 9 height 9
click at [223, 72] on ul "Tipos de Orden de trabajo" at bounding box center [332, 73] width 284 height 12
click at [296, 23] on link "Guardar" at bounding box center [302, 24] width 44 height 13
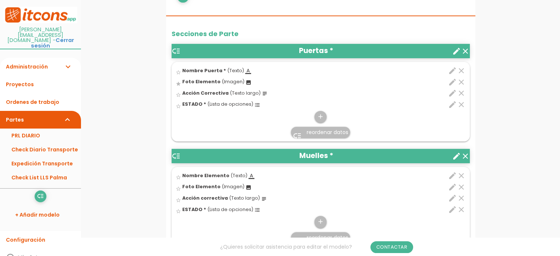
scroll to position [258, 0]
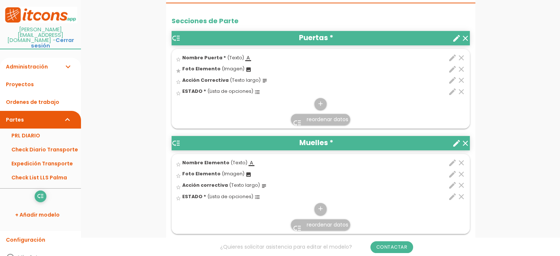
click at [452, 37] on icon "create" at bounding box center [456, 38] width 9 height 9
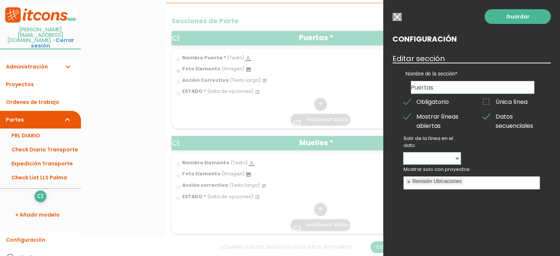
click at [432, 160] on select "Nombre Puerta Foto Elemento Acción Correctiva ESTADO" at bounding box center [432, 158] width 57 height 12
select select "15006"
click at [404, 152] on select "Nombre Puerta Foto Elemento Acción Correctiva ESTADO" at bounding box center [432, 158] width 57 height 12
click at [511, 17] on link "Guardar" at bounding box center [518, 16] width 66 height 15
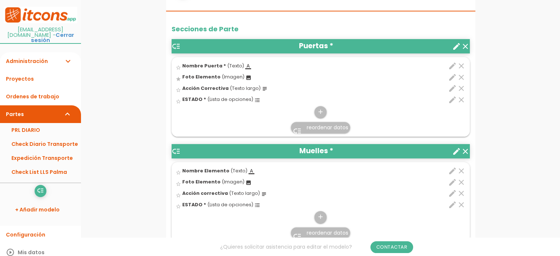
scroll to position [258, 0]
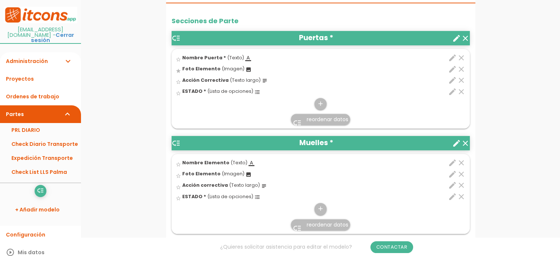
click at [458, 144] on icon "create" at bounding box center [456, 143] width 9 height 9
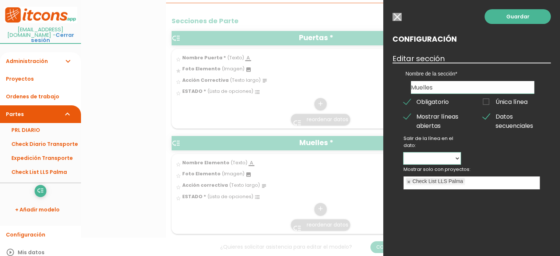
click at [427, 158] on select "Nombre Elemento Foto Elemento Acción correctiva ESTADO" at bounding box center [432, 158] width 57 height 12
select select "15010"
click at [404, 152] on select "Nombre Elemento Foto Elemento Acción correctiva ESTADO" at bounding box center [432, 158] width 57 height 12
click at [523, 13] on link "Guardar" at bounding box center [518, 16] width 66 height 15
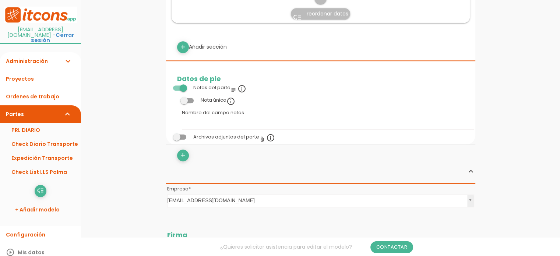
scroll to position [479, 0]
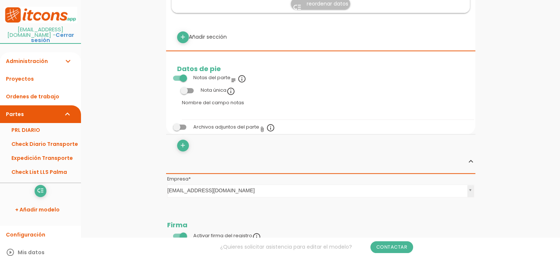
click at [197, 103] on label "Nombre del campo notas" at bounding box center [213, 102] width 62 height 7
click at [197, 108] on input "Nombre del campo notas" at bounding box center [328, 114] width 292 height 12
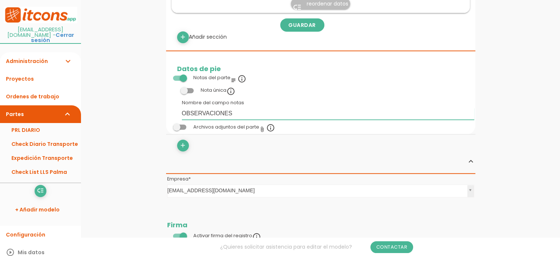
type input "OBSERVACIONES"
click at [235, 150] on div "add" at bounding box center [246, 146] width 149 height 12
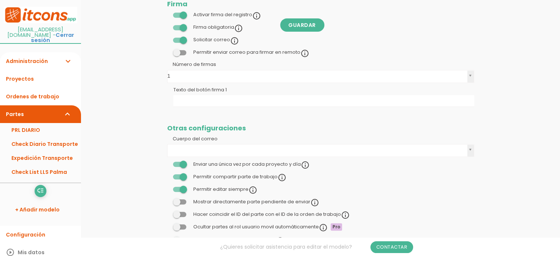
scroll to position [729, 0]
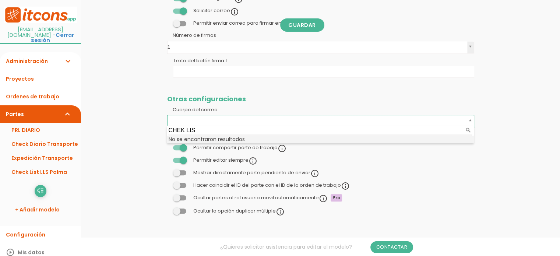
type input "CHEK LIST"
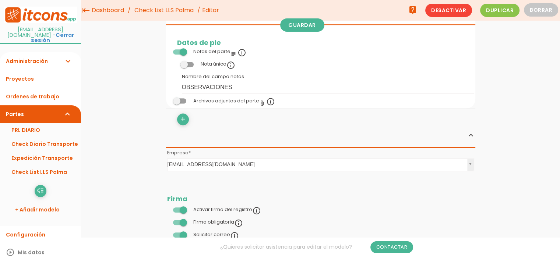
scroll to position [471, 0]
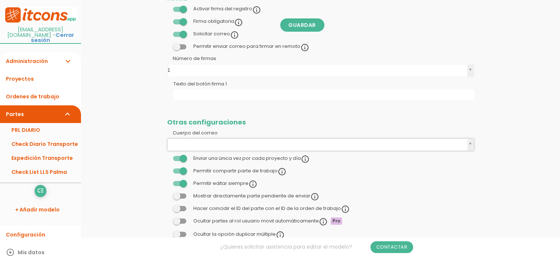
drag, startPoint x: 199, startPoint y: 136, endPoint x: 229, endPoint y: 93, distance: 52.3
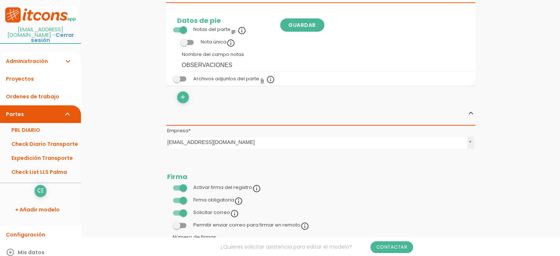
scroll to position [558, 0]
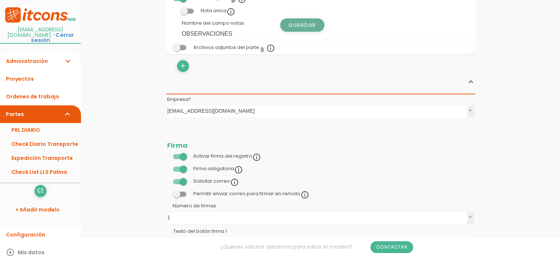
click at [297, 24] on link "Guardar" at bounding box center [302, 24] width 44 height 13
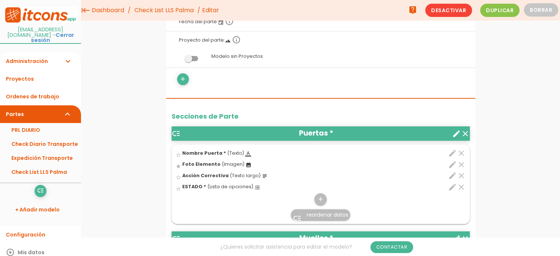
scroll to position [43, 0]
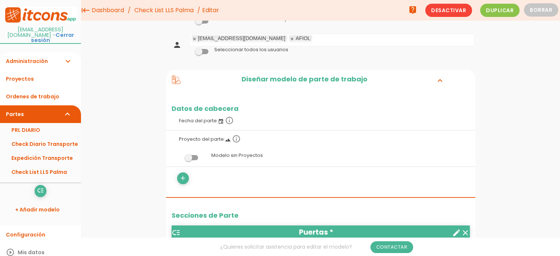
click at [158, 10] on link "Check List LLS Palma" at bounding box center [164, 10] width 63 height 21
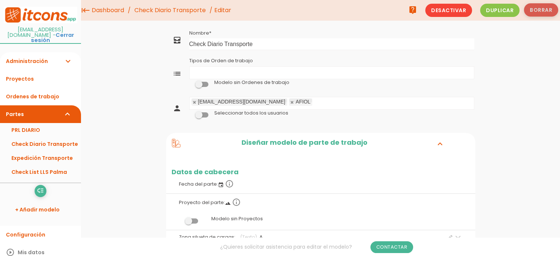
click at [540, 12] on button "Borrar" at bounding box center [541, 9] width 34 height 13
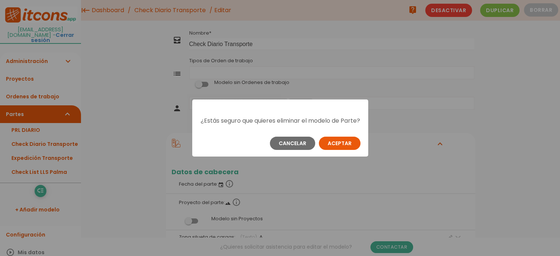
click at [337, 150] on button "Aceptar" at bounding box center [340, 143] width 42 height 13
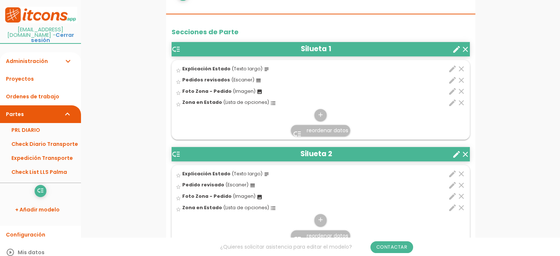
scroll to position [258, 0]
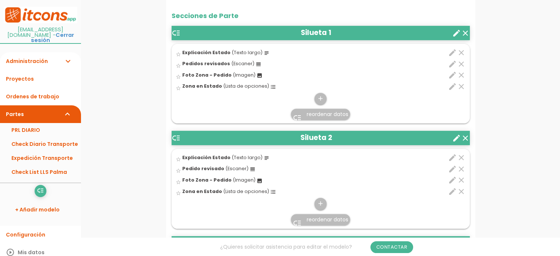
click at [456, 32] on icon "create" at bounding box center [456, 33] width 9 height 9
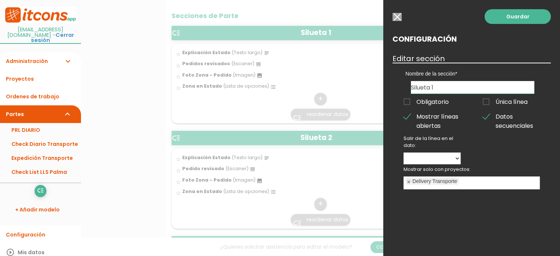
click at [393, 19] on input "button" at bounding box center [397, 17] width 9 height 8
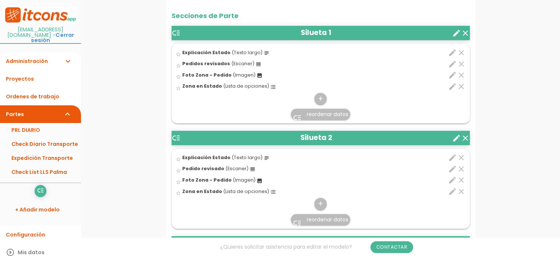
click at [457, 136] on icon "create" at bounding box center [456, 138] width 9 height 9
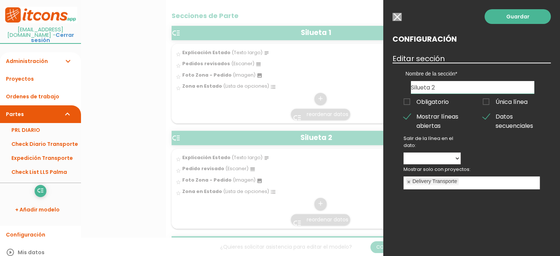
click at [399, 18] on input "button" at bounding box center [397, 17] width 9 height 8
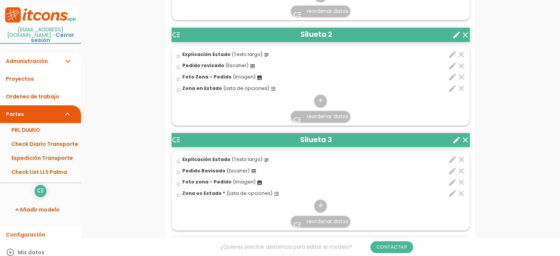
scroll to position [442, 0]
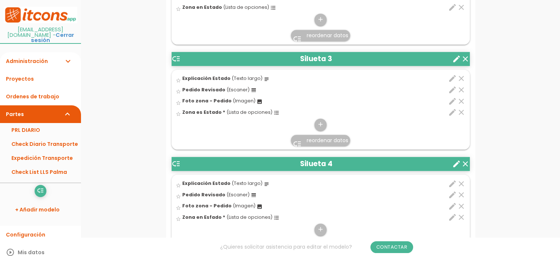
click at [456, 57] on icon "create" at bounding box center [456, 59] width 9 height 9
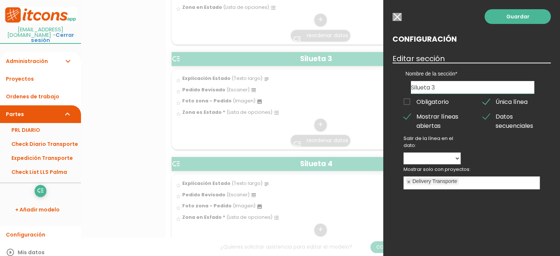
click at [485, 97] on span "Única línea" at bounding box center [505, 101] width 45 height 9
click at [0, 0] on input "Única línea" at bounding box center [0, 0] width 0 height 0
click at [522, 18] on link "Guardar" at bounding box center [518, 16] width 66 height 15
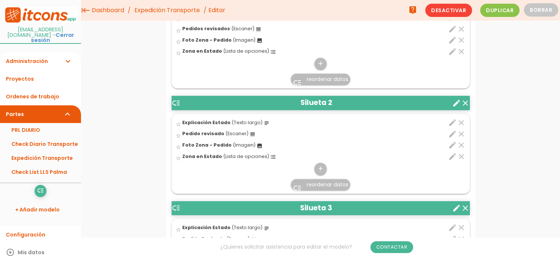
scroll to position [268, 0]
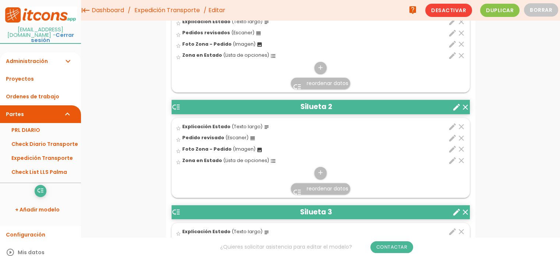
drag, startPoint x: 32, startPoint y: 165, endPoint x: 44, endPoint y: 176, distance: 16.4
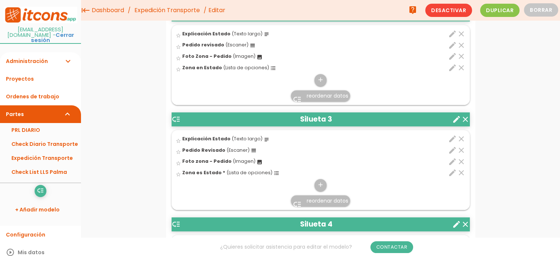
scroll to position [356, 0]
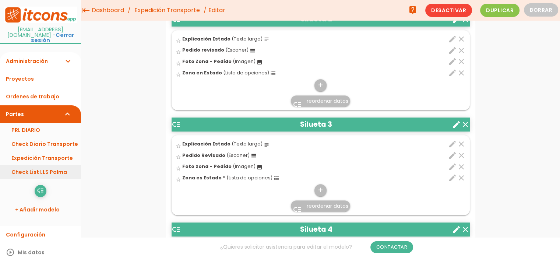
click at [49, 167] on link "Check List LLS Palma" at bounding box center [40, 172] width 81 height 14
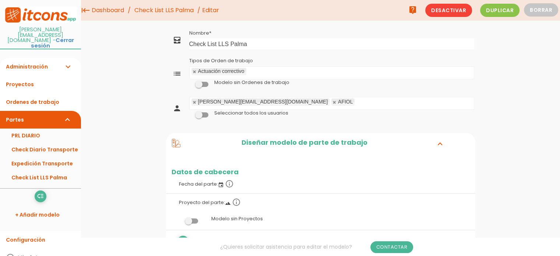
click at [202, 85] on span at bounding box center [201, 84] width 13 height 5
click at [189, 83] on input "checkbox" at bounding box center [189, 83] width 0 height 0
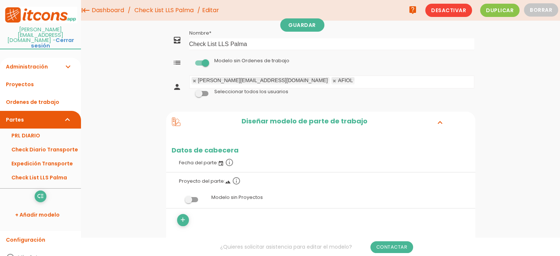
click at [199, 63] on span at bounding box center [201, 62] width 13 height 5
click at [189, 61] on input "checkbox" at bounding box center [189, 61] width 0 height 0
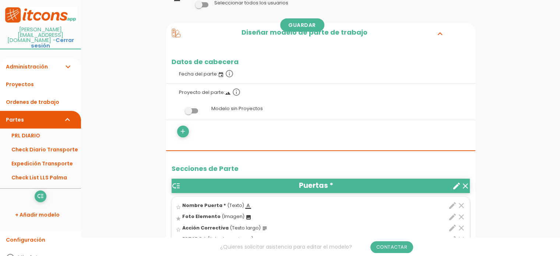
scroll to position [111, 0]
click at [196, 109] on span at bounding box center [191, 110] width 13 height 5
click at [179, 108] on input "checkbox" at bounding box center [179, 108] width 0 height 0
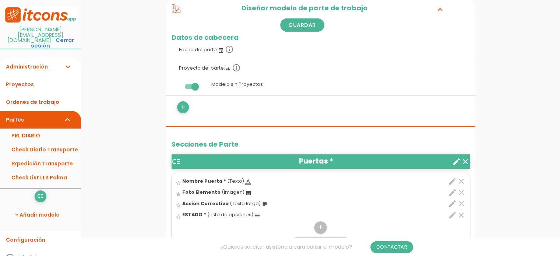
scroll to position [147, 0]
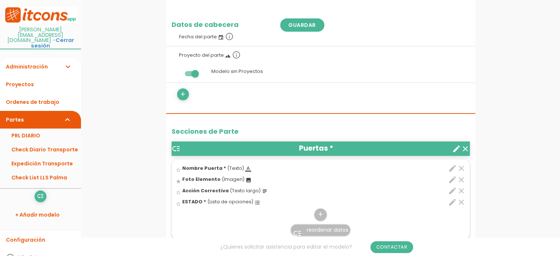
click at [188, 72] on span at bounding box center [191, 73] width 13 height 5
click at [179, 71] on input "checkbox" at bounding box center [179, 71] width 0 height 0
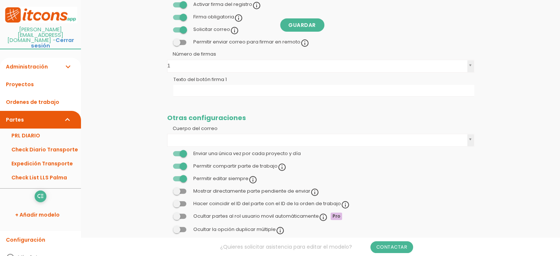
scroll to position [729, 0]
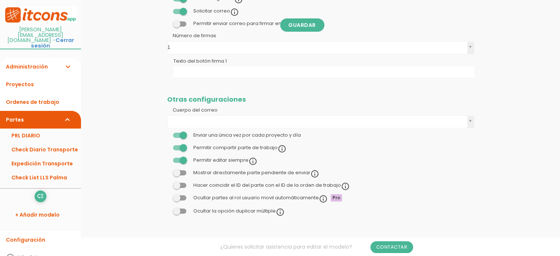
click at [393, 148] on td "Permitir compartir parte de trabajo info_outline" at bounding box center [320, 148] width 309 height 13
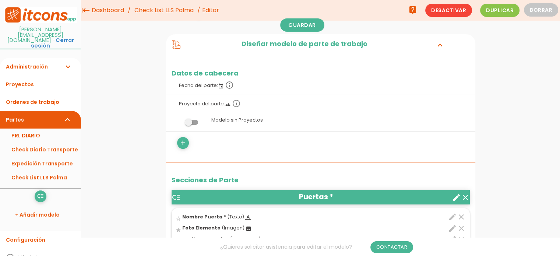
scroll to position [161, 0]
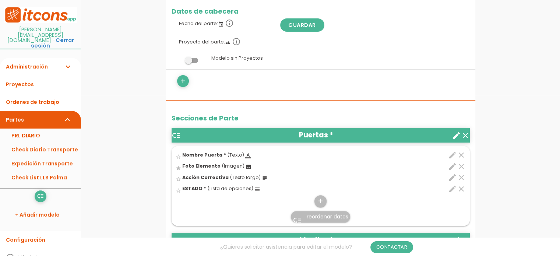
click at [456, 134] on icon "create" at bounding box center [456, 135] width 9 height 9
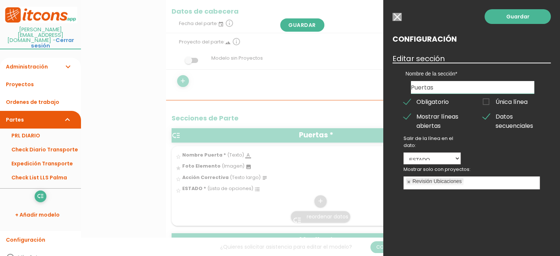
click at [397, 16] on input "button" at bounding box center [397, 17] width 9 height 8
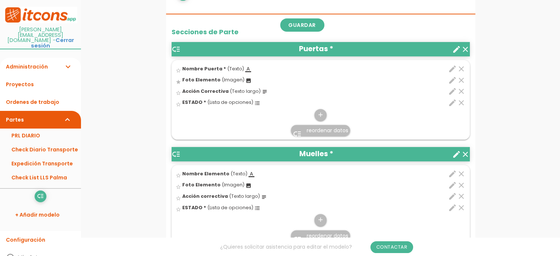
scroll to position [271, 0]
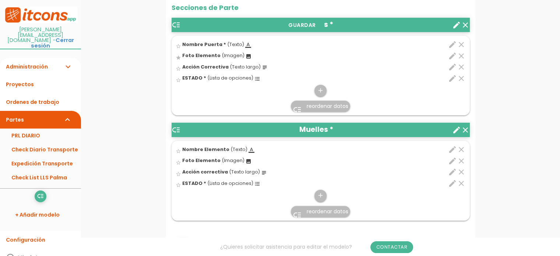
click at [458, 128] on icon "create" at bounding box center [456, 130] width 9 height 9
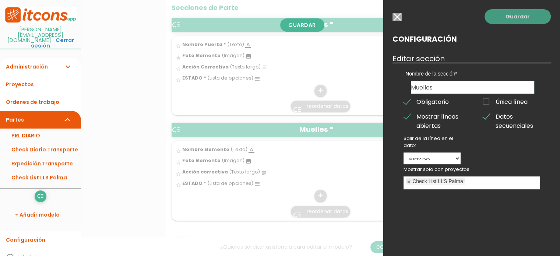
click at [508, 16] on link "Guardar" at bounding box center [518, 16] width 66 height 15
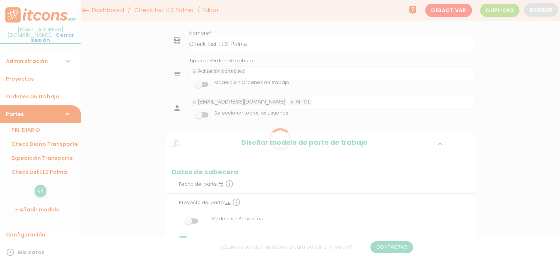
click at [358, 85] on div at bounding box center [280, 128] width 560 height 256
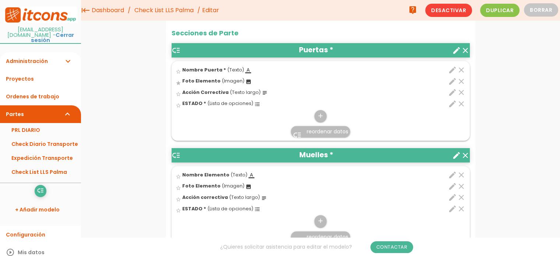
scroll to position [161, 0]
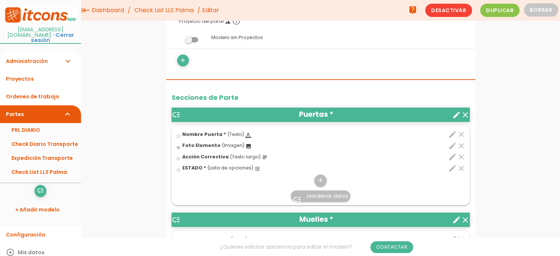
click at [467, 112] on icon "clear" at bounding box center [465, 115] width 9 height 9
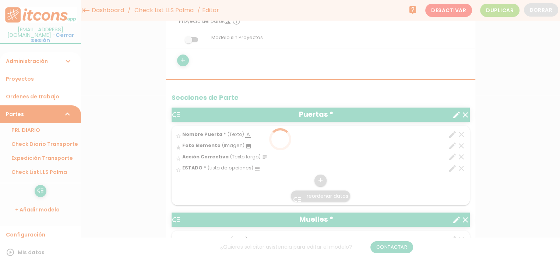
scroll to position [0, 0]
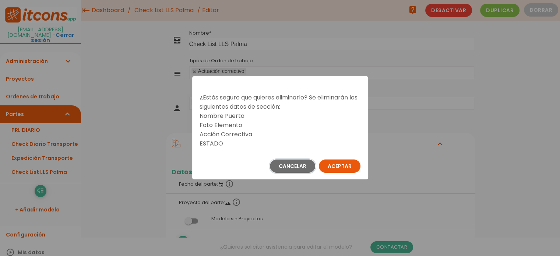
click at [292, 163] on button "Cancelar" at bounding box center [292, 165] width 45 height 13
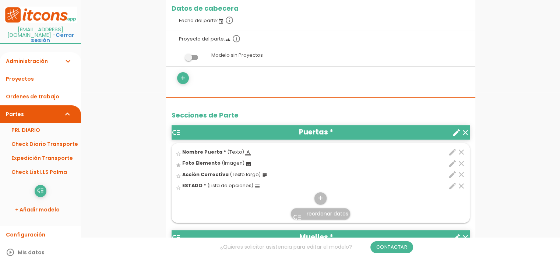
scroll to position [184, 0]
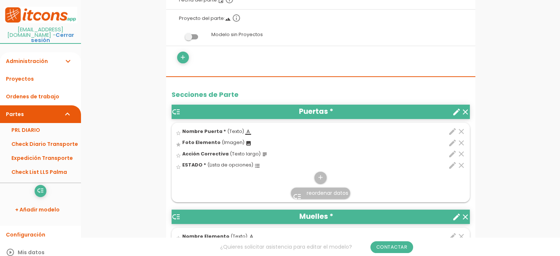
click at [454, 109] on icon "create" at bounding box center [456, 112] width 9 height 9
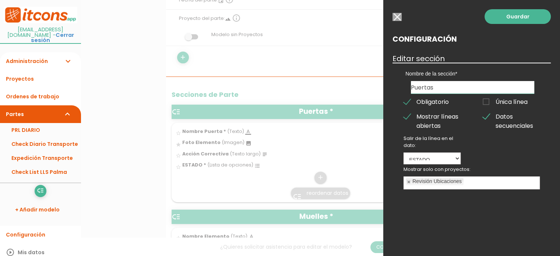
click at [479, 183] on ul "Revisión Ubicaciones" at bounding box center [472, 183] width 136 height 12
click at [520, 13] on link "Guardar" at bounding box center [518, 16] width 66 height 15
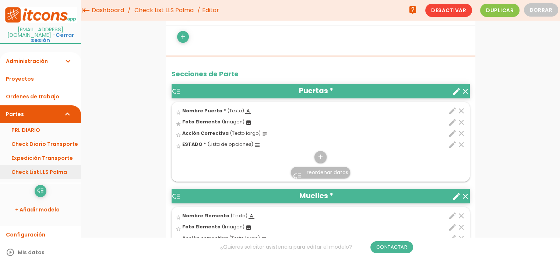
click at [38, 165] on link "Check List LLS Palma" at bounding box center [40, 172] width 81 height 14
